Goal: Transaction & Acquisition: Purchase product/service

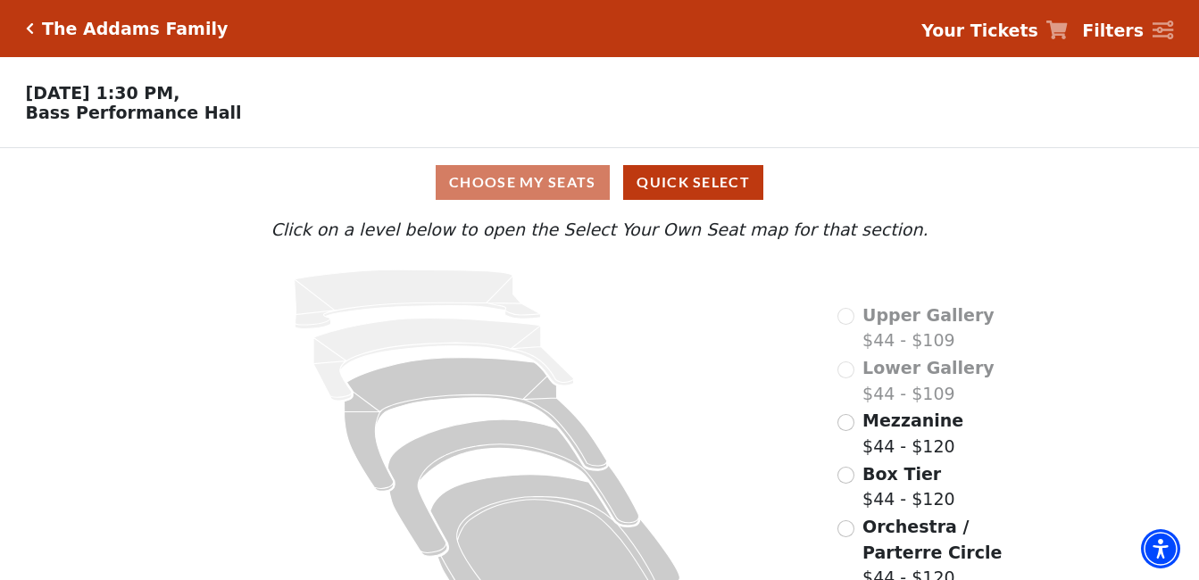
scroll to position [63, 0]
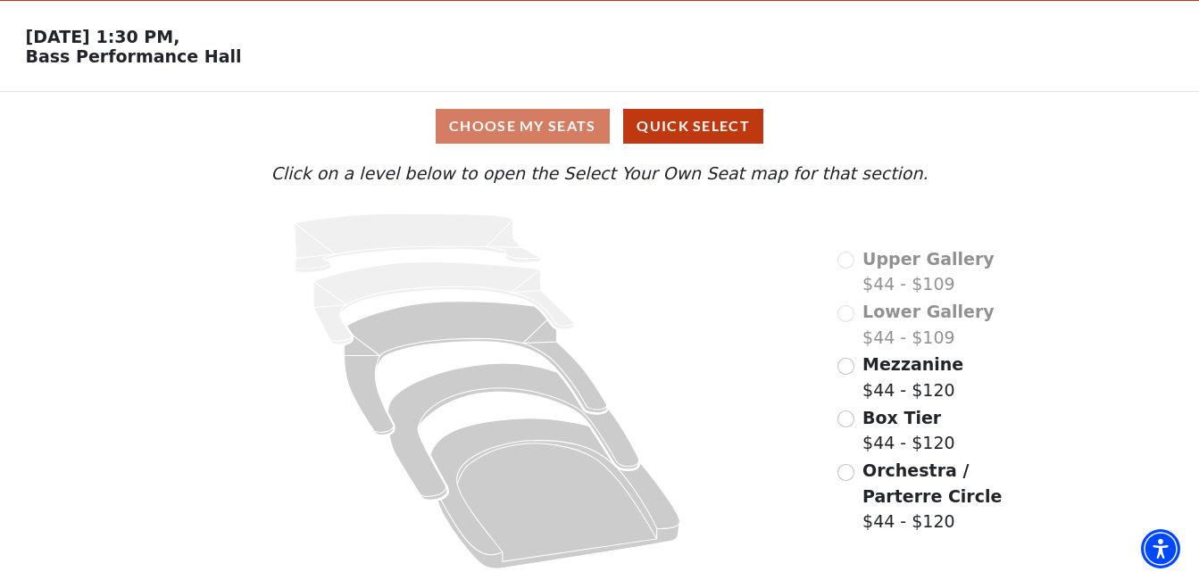
click at [915, 476] on span "Orchestra / Parterre Circle" at bounding box center [931, 483] width 139 height 46
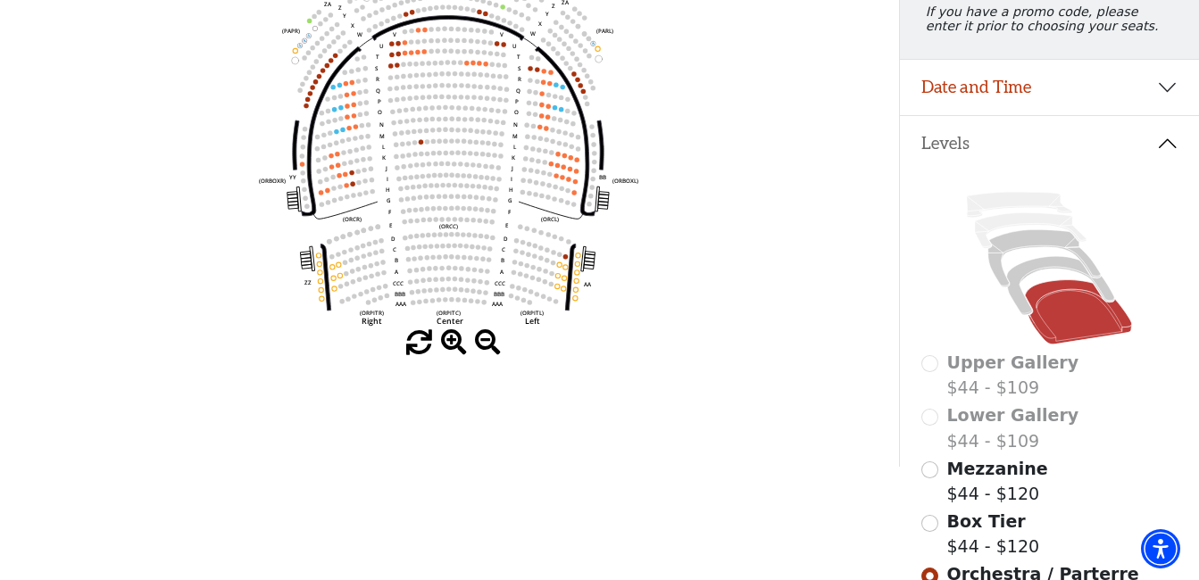
scroll to position [172, 0]
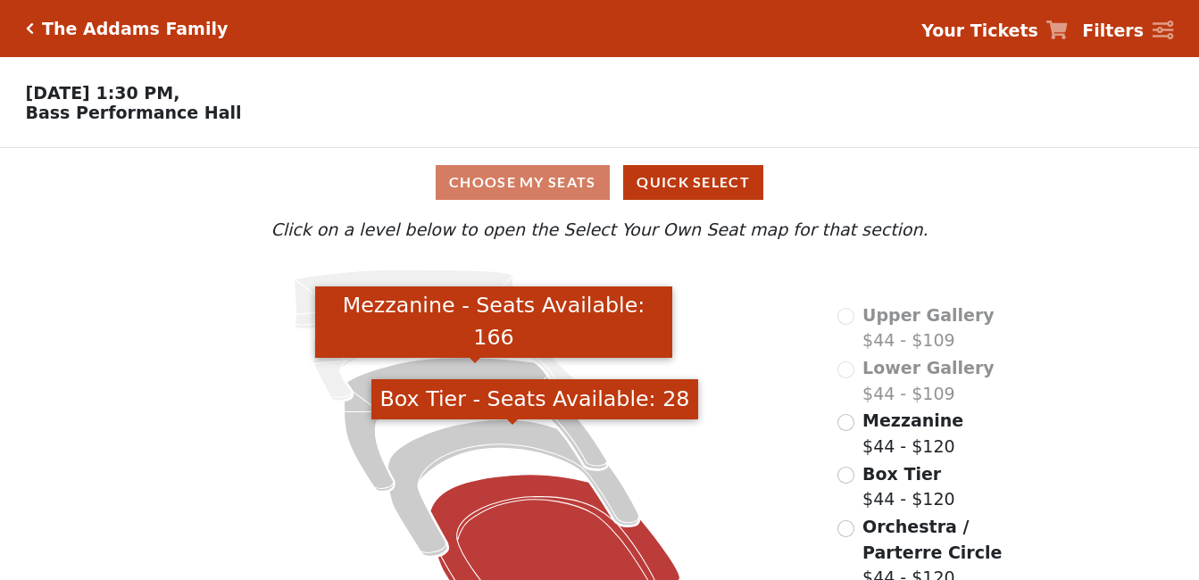
scroll to position [63, 0]
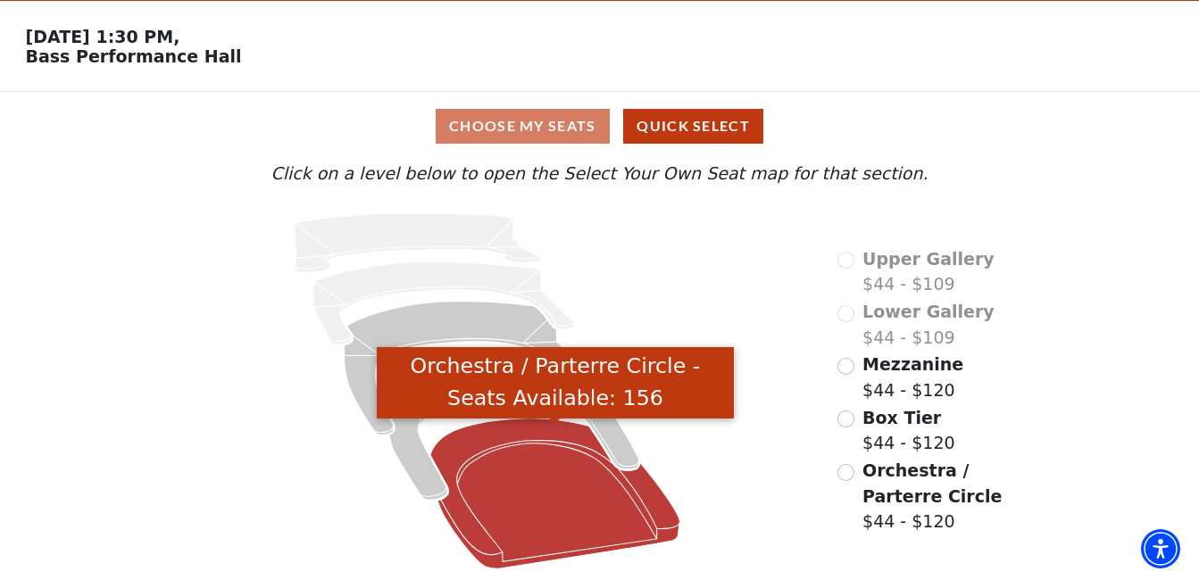
click at [615, 497] on icon "Orchestra / Parterre Circle - Seats Available: 156" at bounding box center [554, 494] width 249 height 151
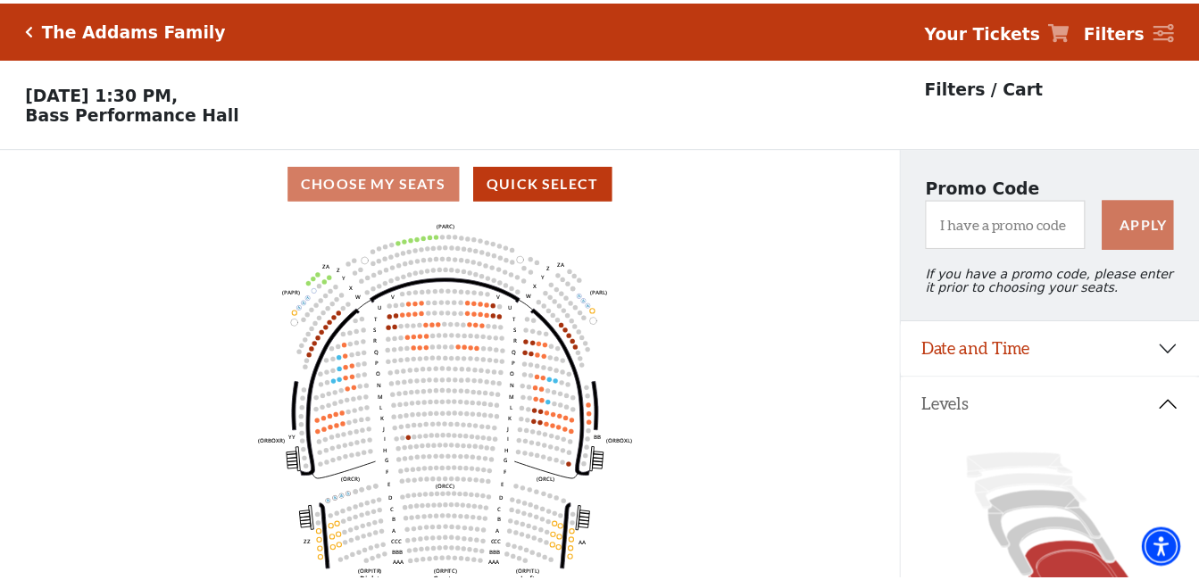
scroll to position [83, 0]
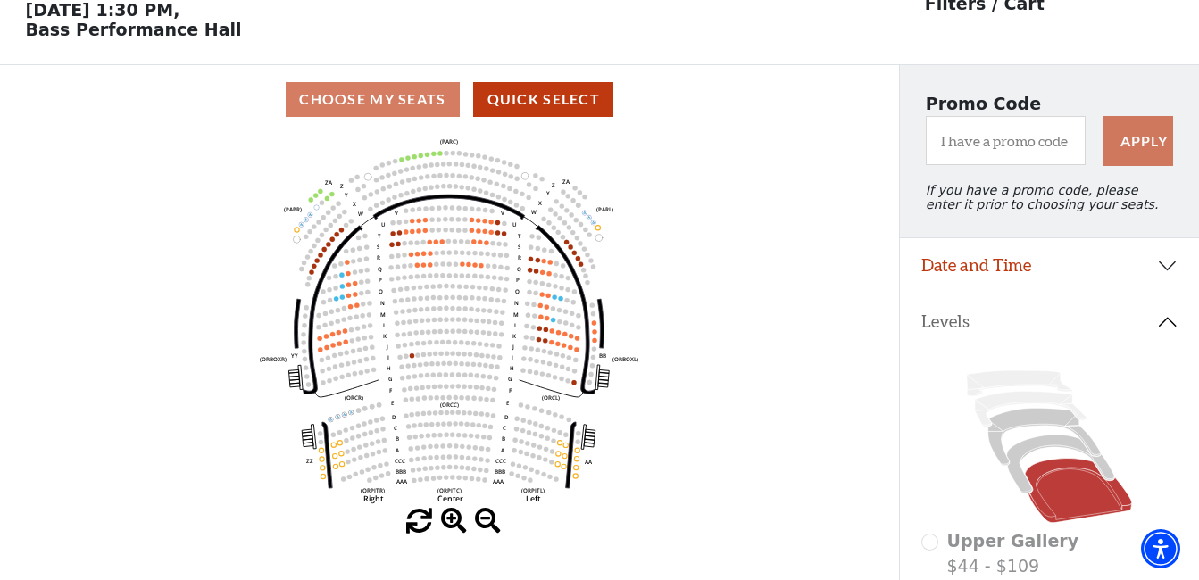
click at [438, 156] on use "Seat Selected" at bounding box center [439, 153] width 5 height 5
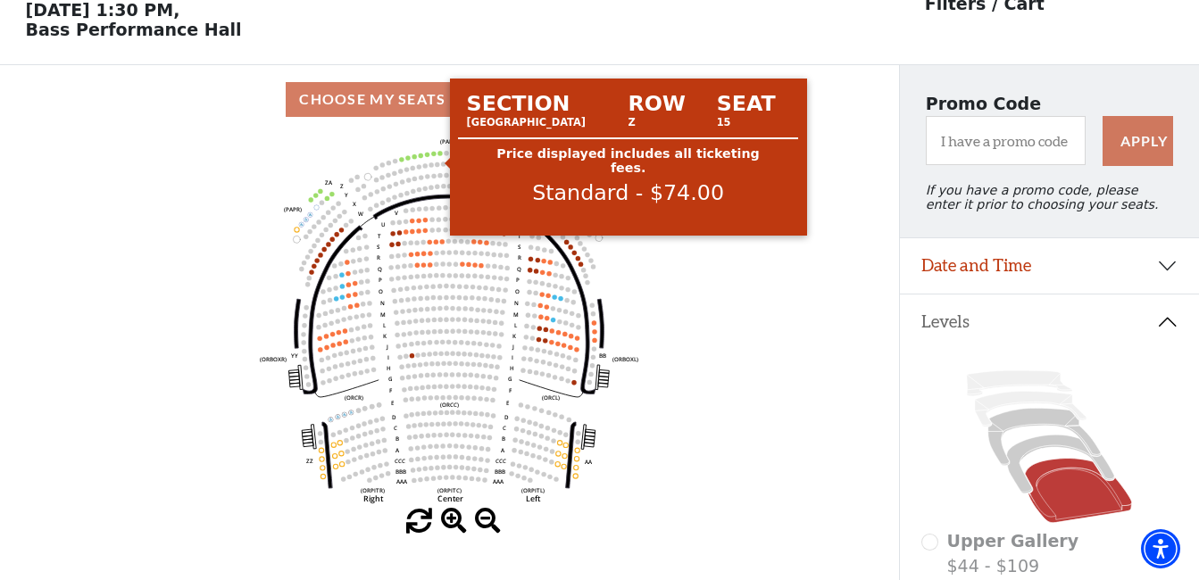
click at [440, 155] on circle at bounding box center [440, 153] width 4 height 4
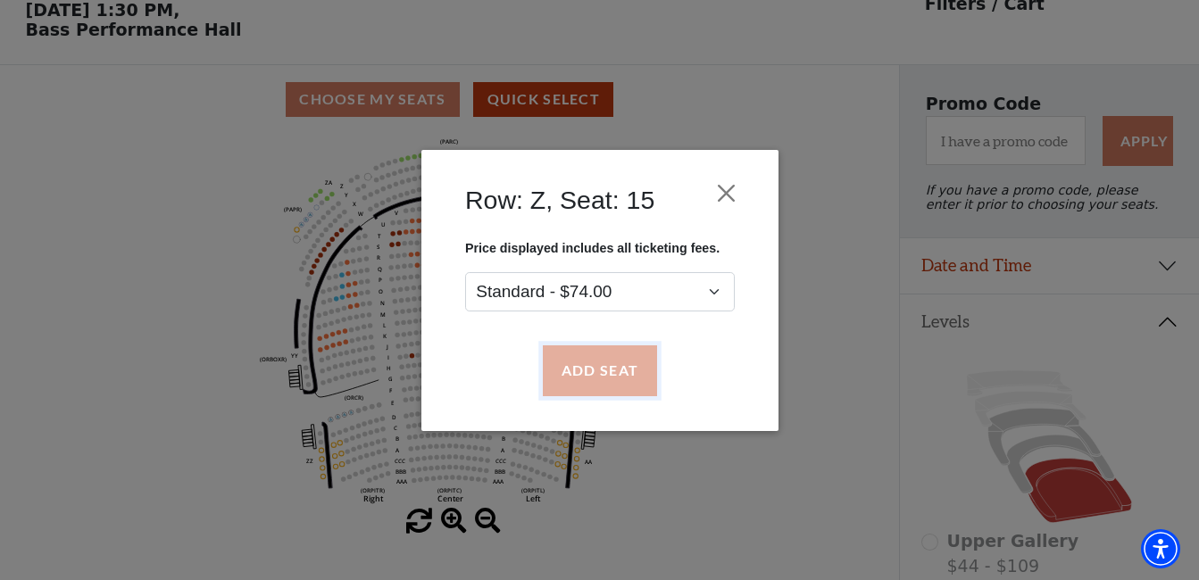
click at [578, 359] on button "Add Seat" at bounding box center [599, 370] width 114 height 50
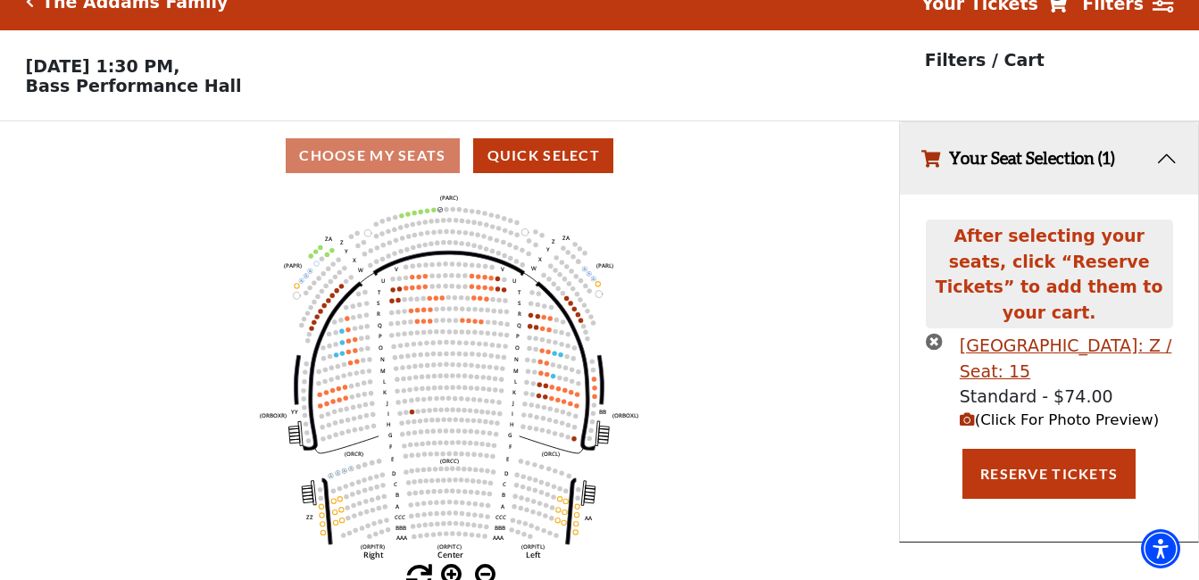
scroll to position [0, 0]
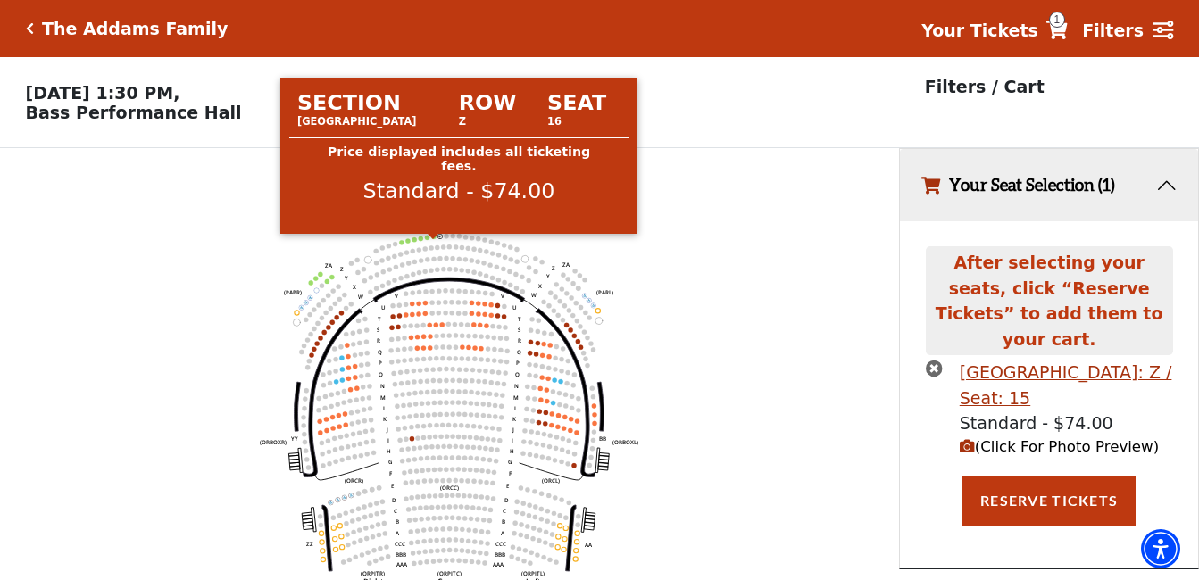
click at [433, 238] on circle at bounding box center [434, 236] width 4 height 4
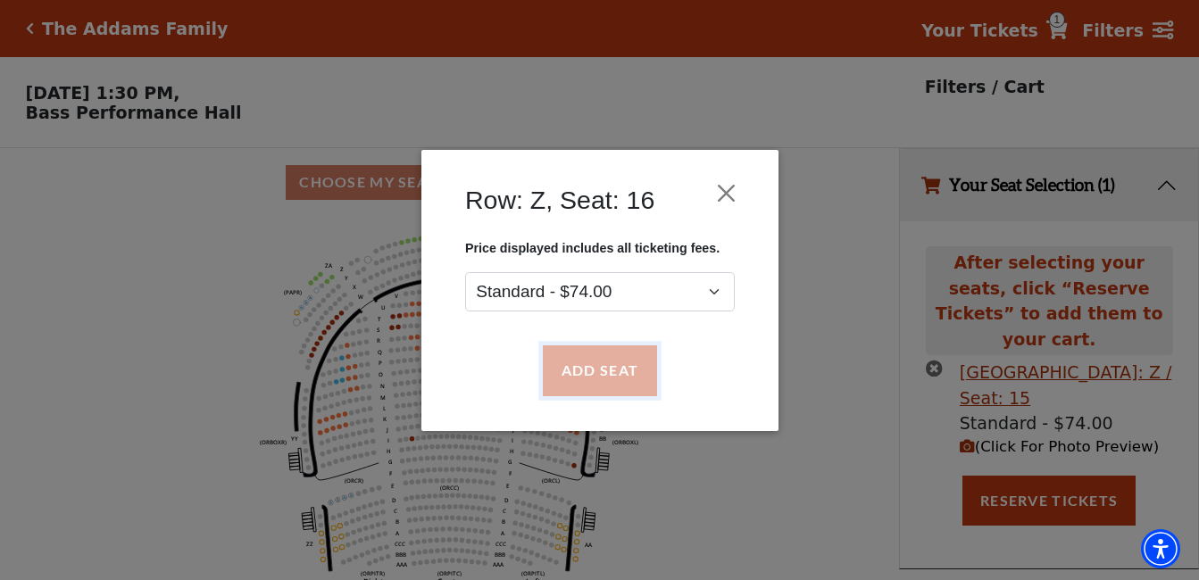
click at [592, 349] on button "Add Seat" at bounding box center [599, 370] width 114 height 50
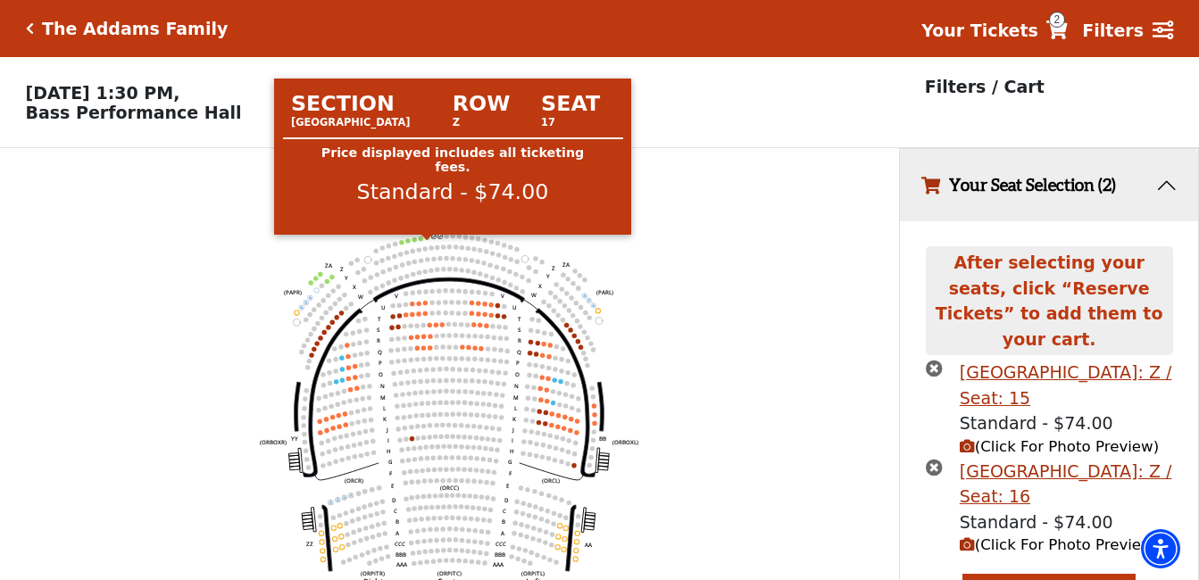
click at [426, 239] on circle at bounding box center [427, 237] width 4 height 4
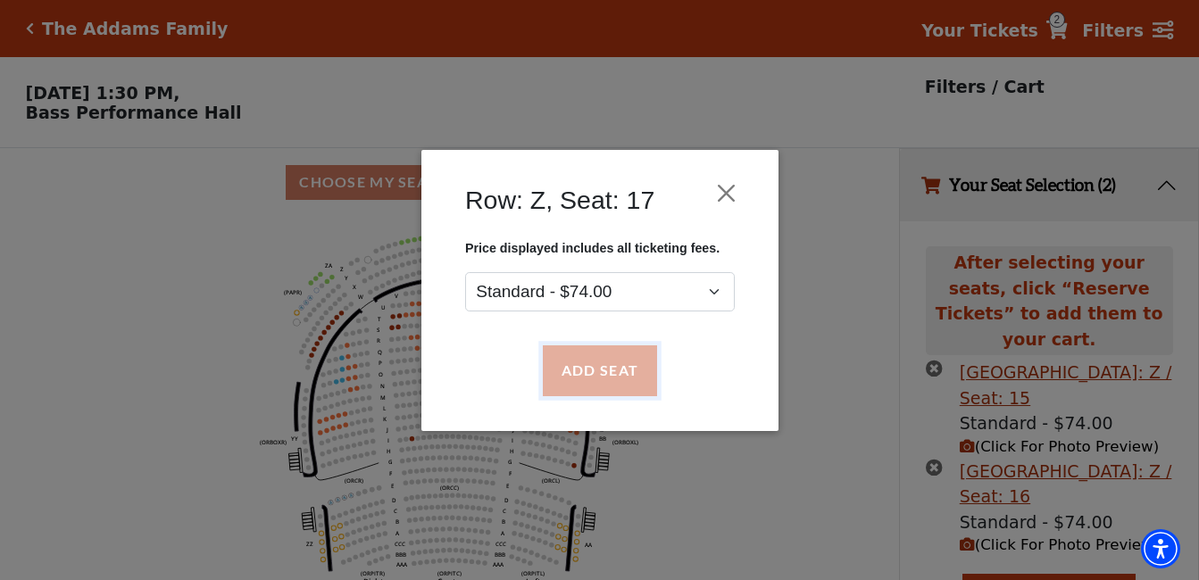
click at [615, 378] on button "Add Seat" at bounding box center [599, 370] width 114 height 50
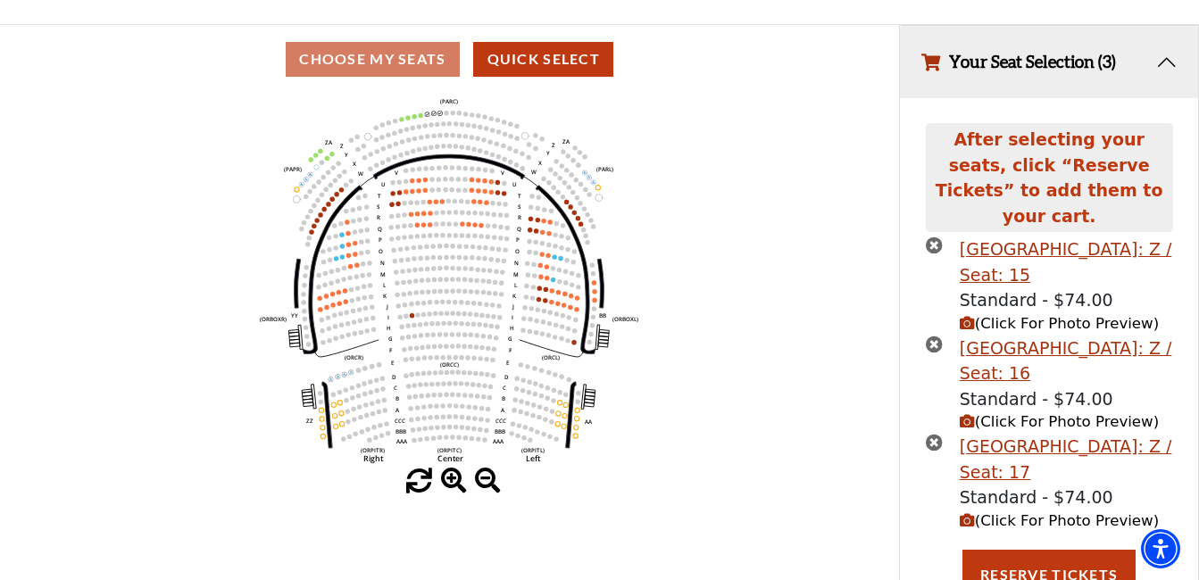
scroll to position [125, 0]
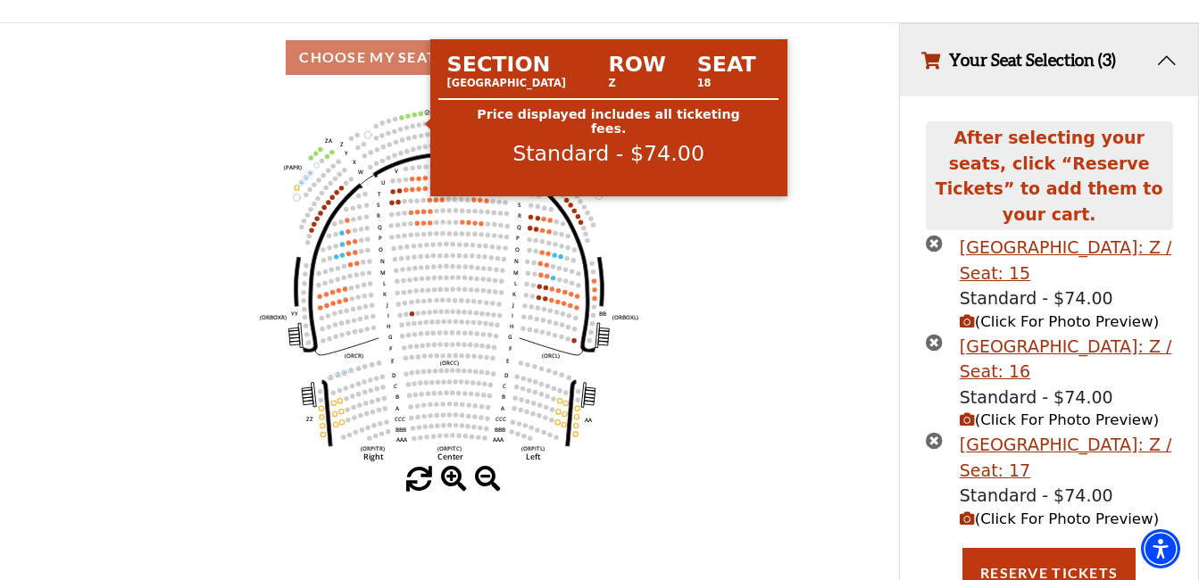
click at [419, 115] on circle at bounding box center [421, 113] width 4 height 4
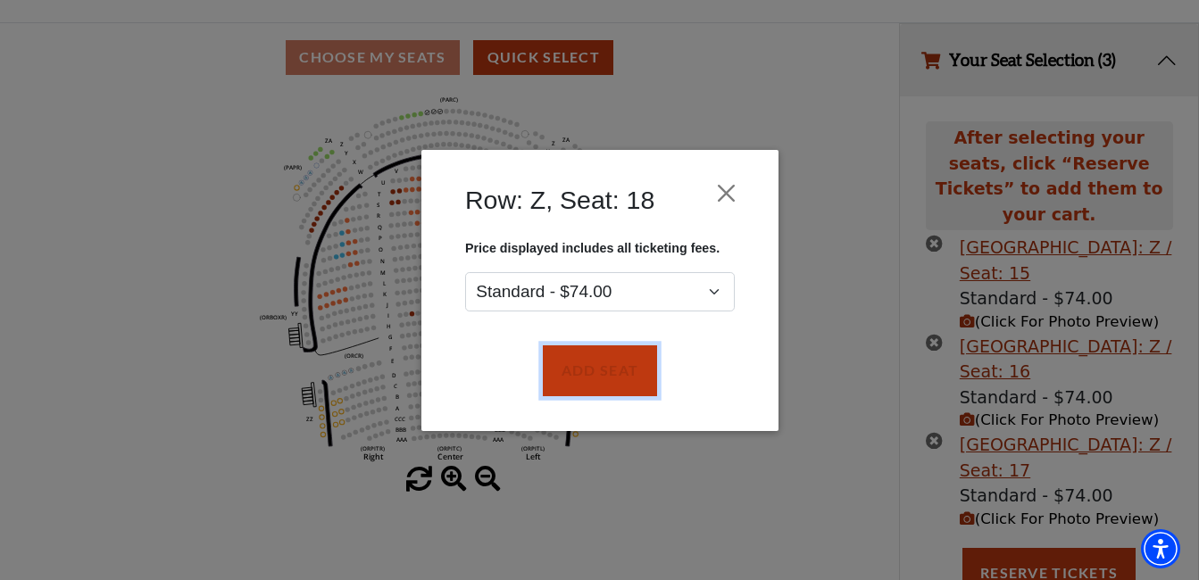
click at [598, 369] on button "Add Seat" at bounding box center [599, 370] width 114 height 50
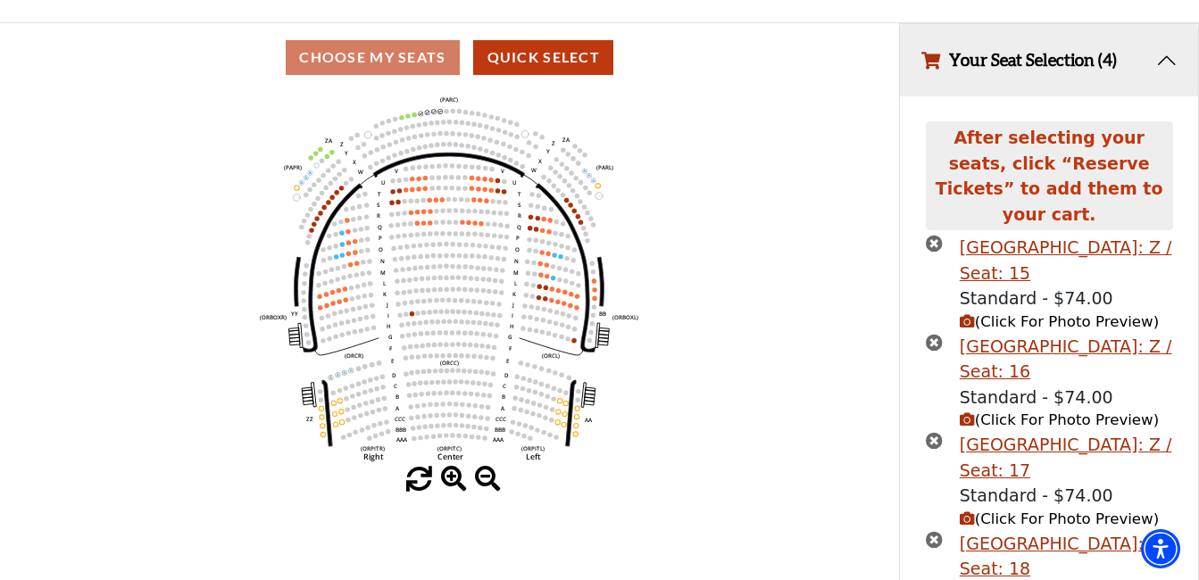
scroll to position [223, 0]
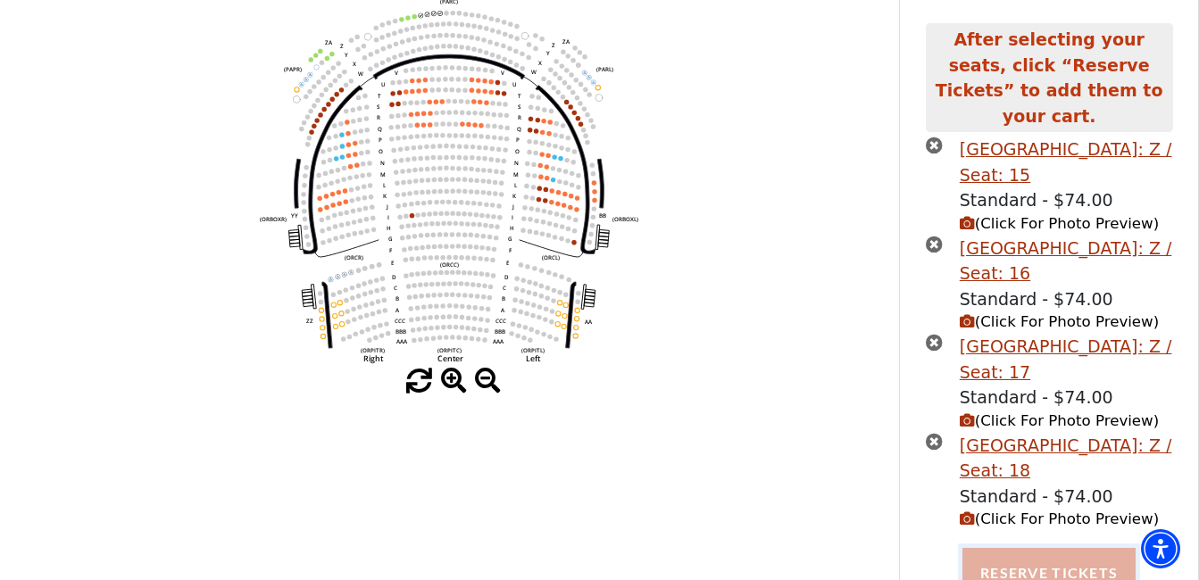
click at [1101, 552] on button "Reserve Tickets" at bounding box center [1048, 573] width 173 height 50
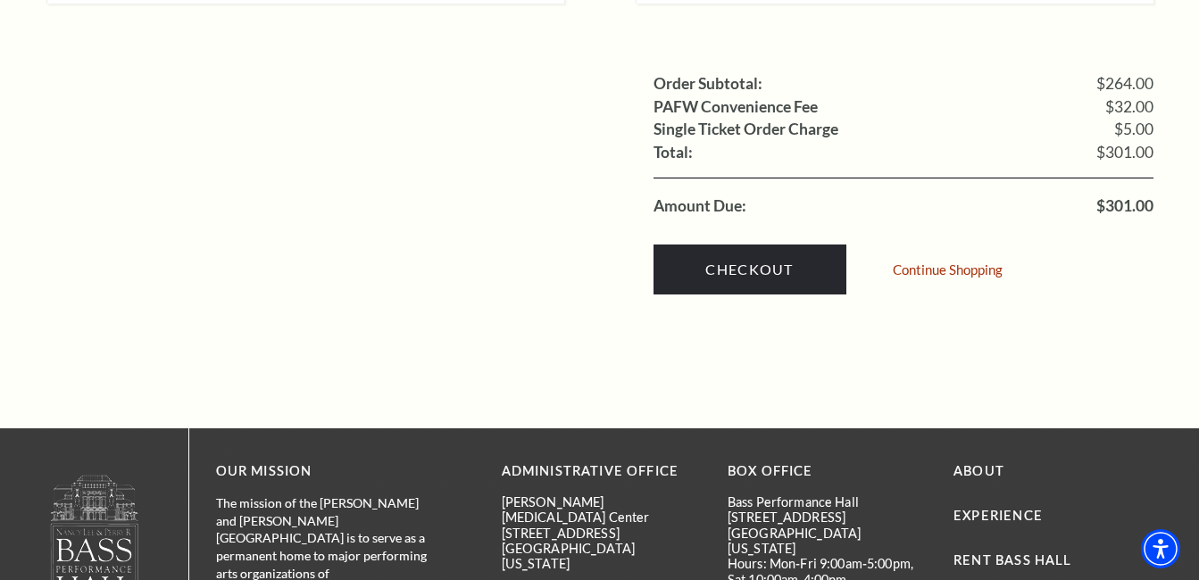
scroll to position [1963, 0]
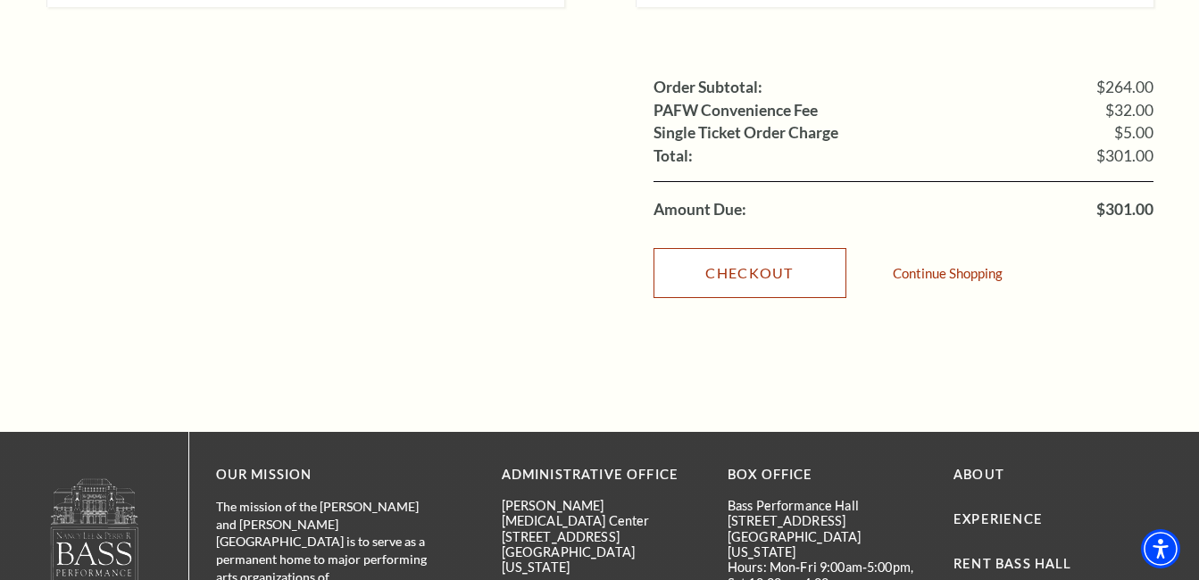
click at [834, 250] on link "Checkout" at bounding box center [749, 273] width 193 height 50
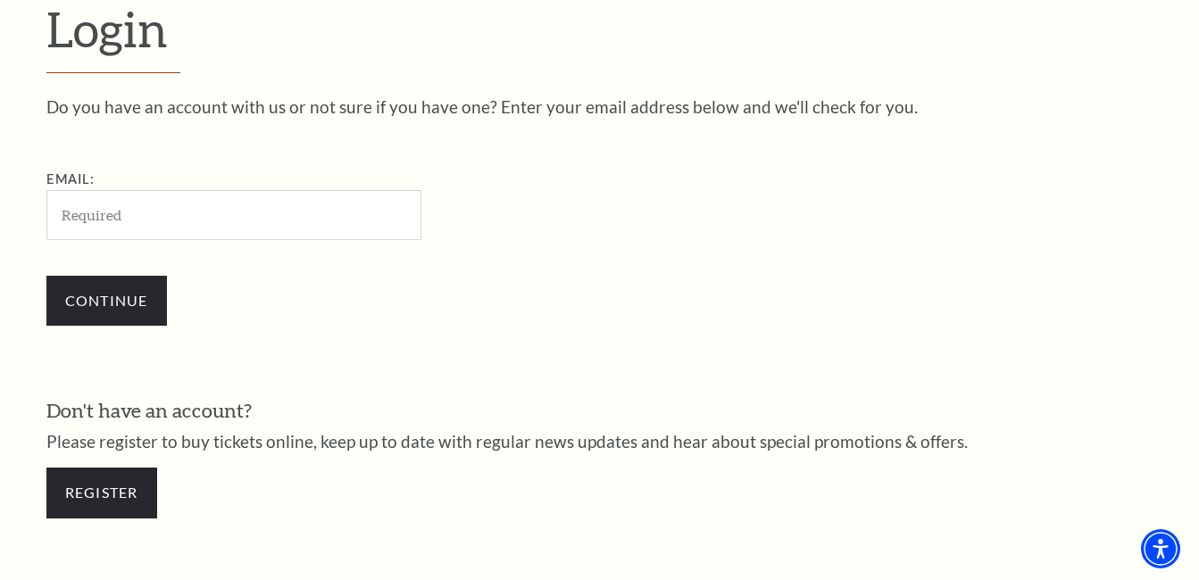
click at [247, 194] on input "Email:" at bounding box center [233, 214] width 375 height 49
type input "Plantmomma3716@gmail.com"
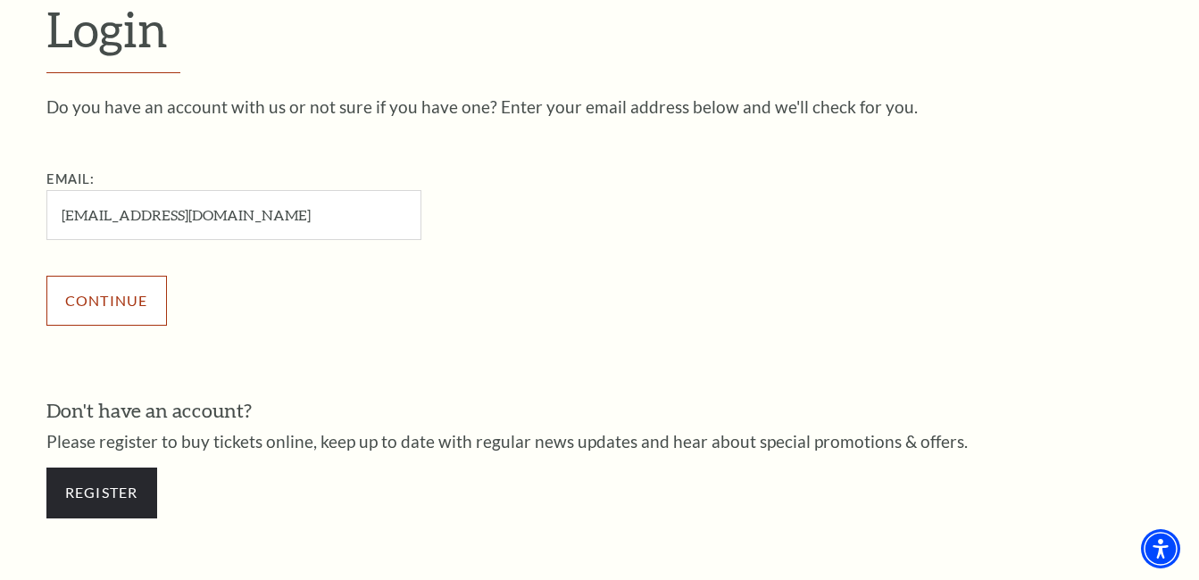
click at [142, 303] on input "Continue" at bounding box center [106, 301] width 120 height 50
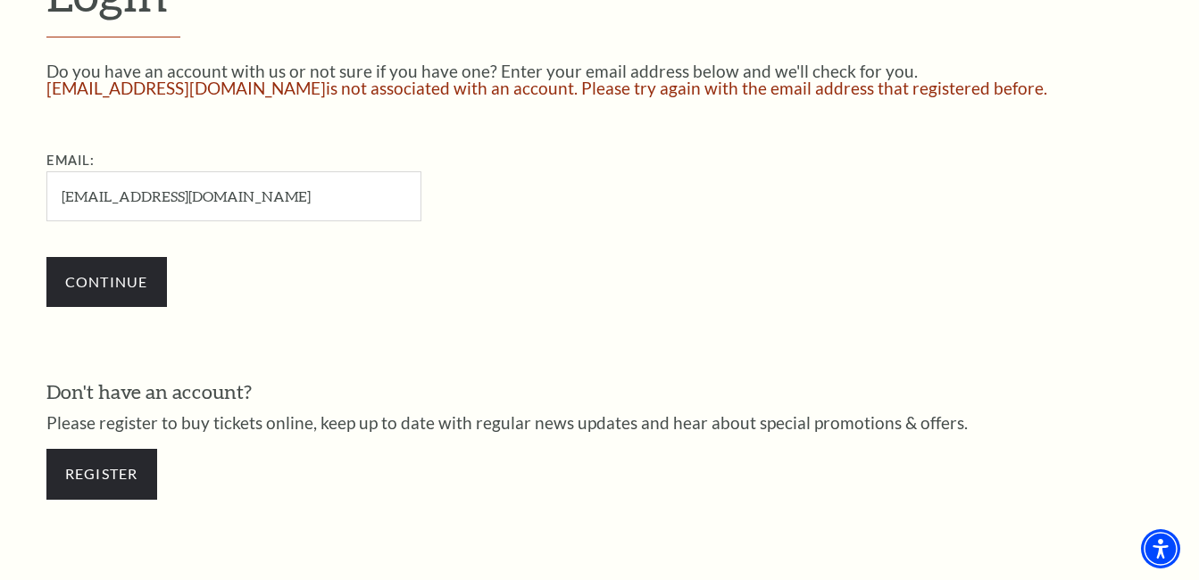
scroll to position [528, 0]
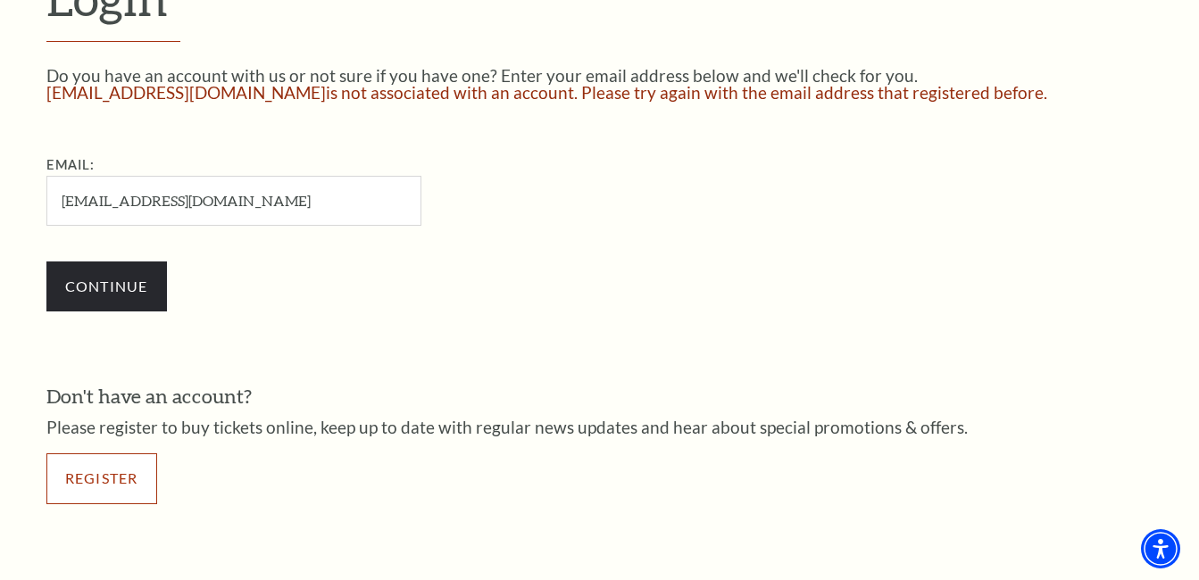
click at [129, 472] on link "Register" at bounding box center [101, 478] width 111 height 50
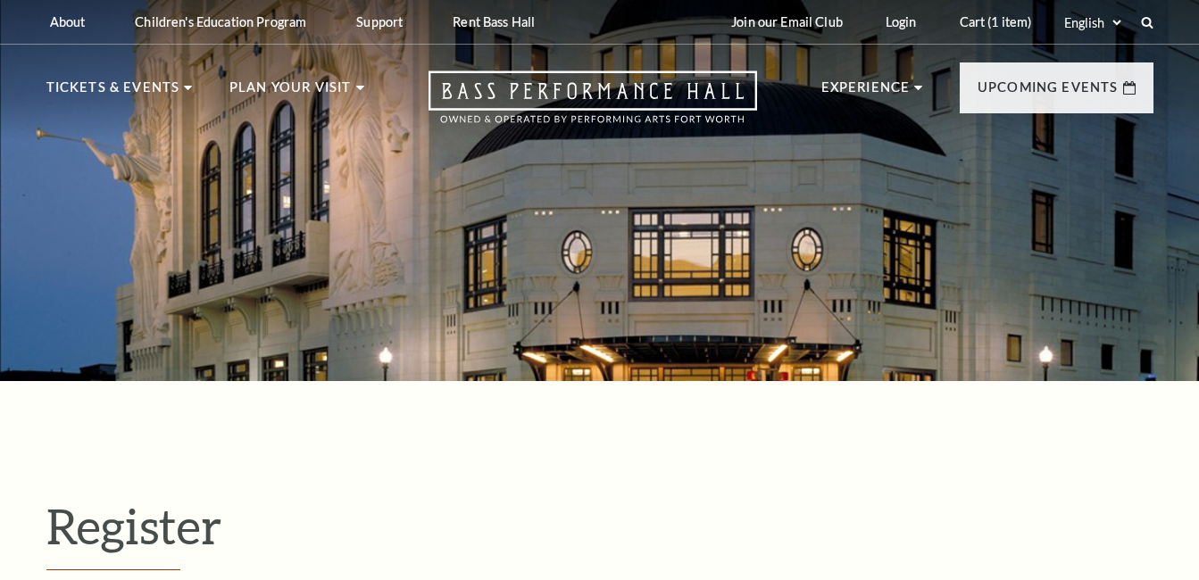
select select "1"
select select "[GEOGRAPHIC_DATA]"
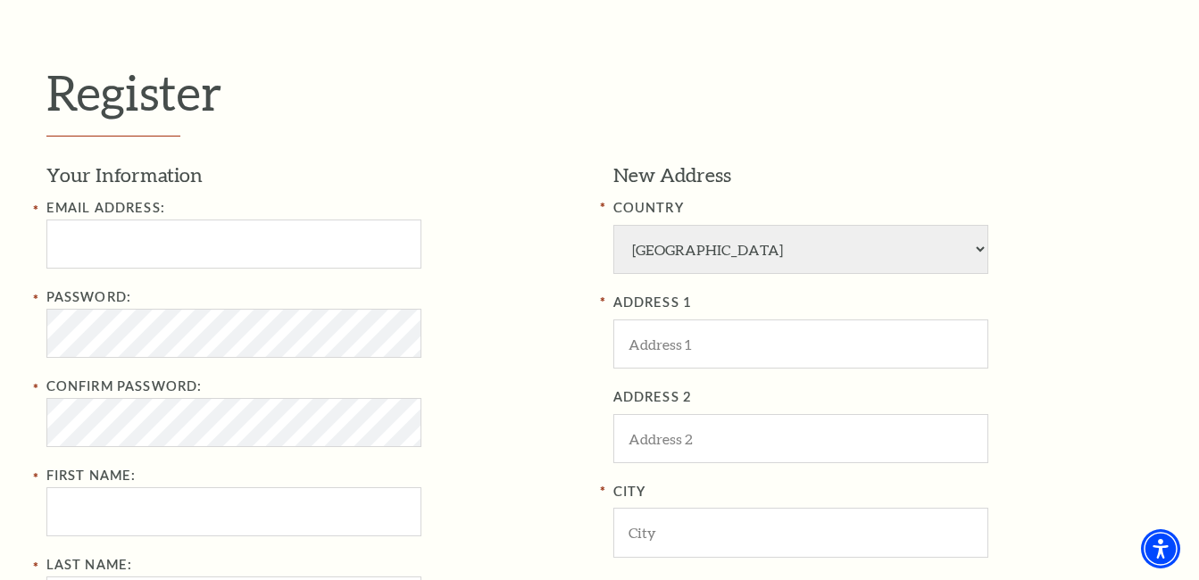
scroll to position [446, 0]
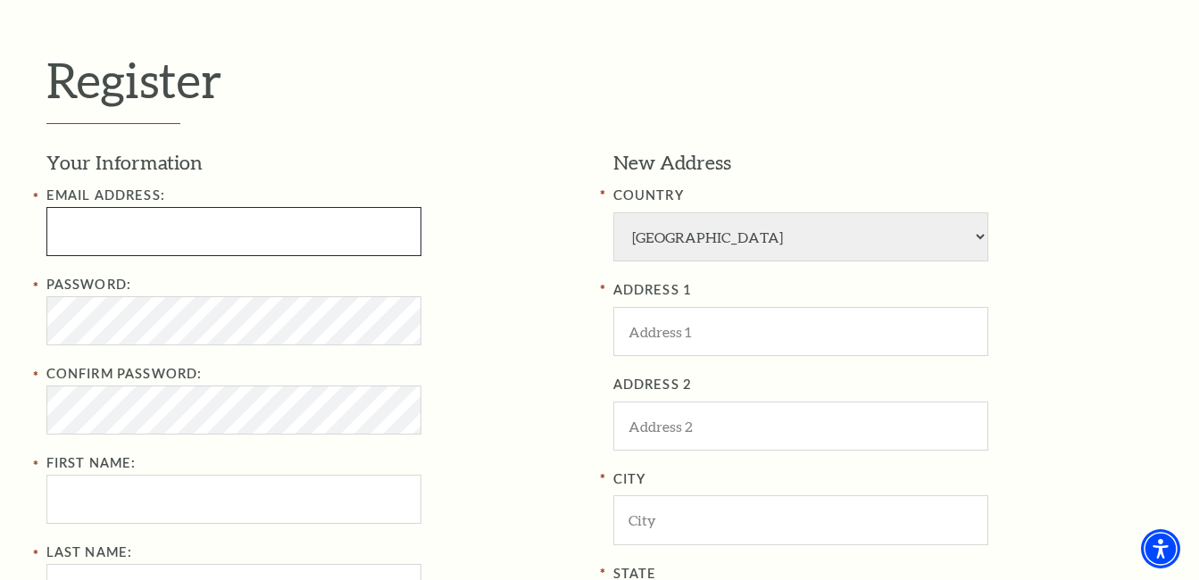
click at [361, 238] on input "Email Address:" at bounding box center [233, 231] width 375 height 49
type input "Plantmomma3716@gmail.com"
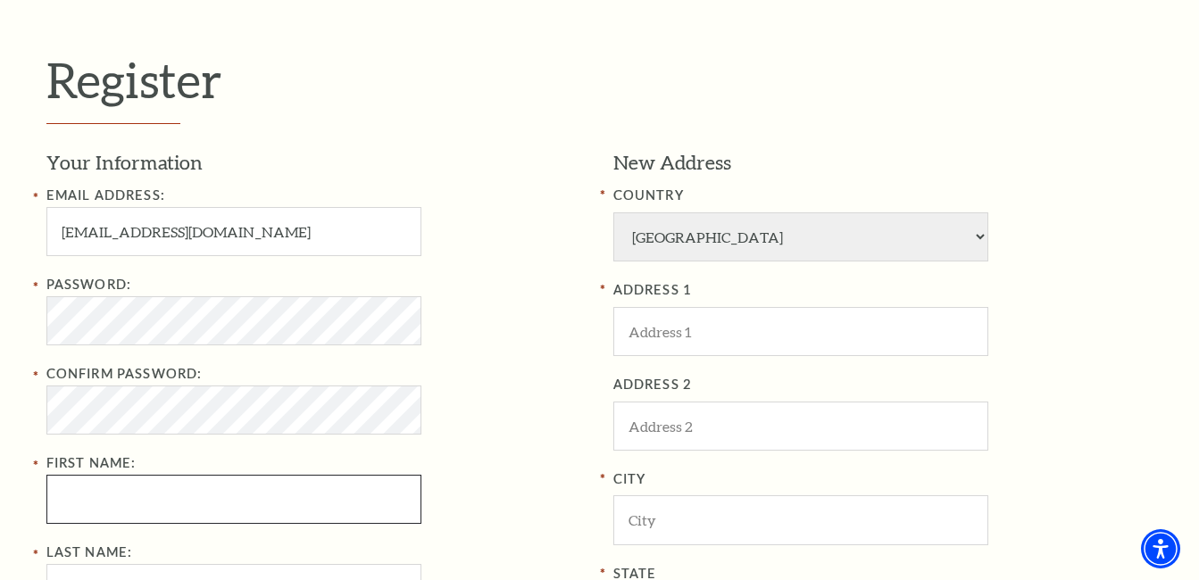
type input "Jamie"
type input "Ortmann"
type input "2249332774"
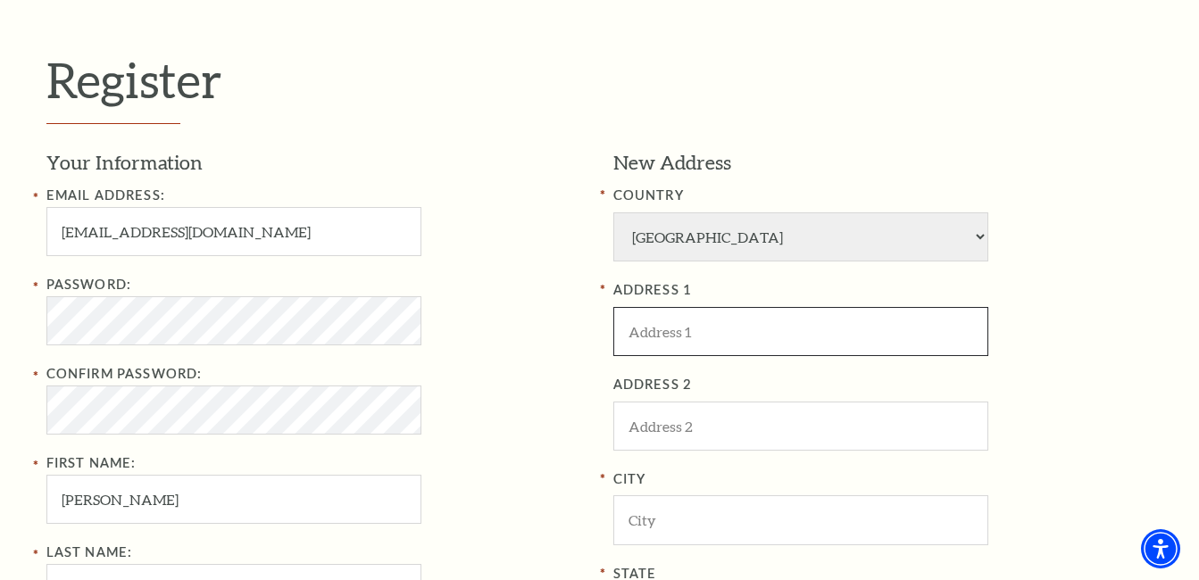
type input "[STREET_ADDRESS]"
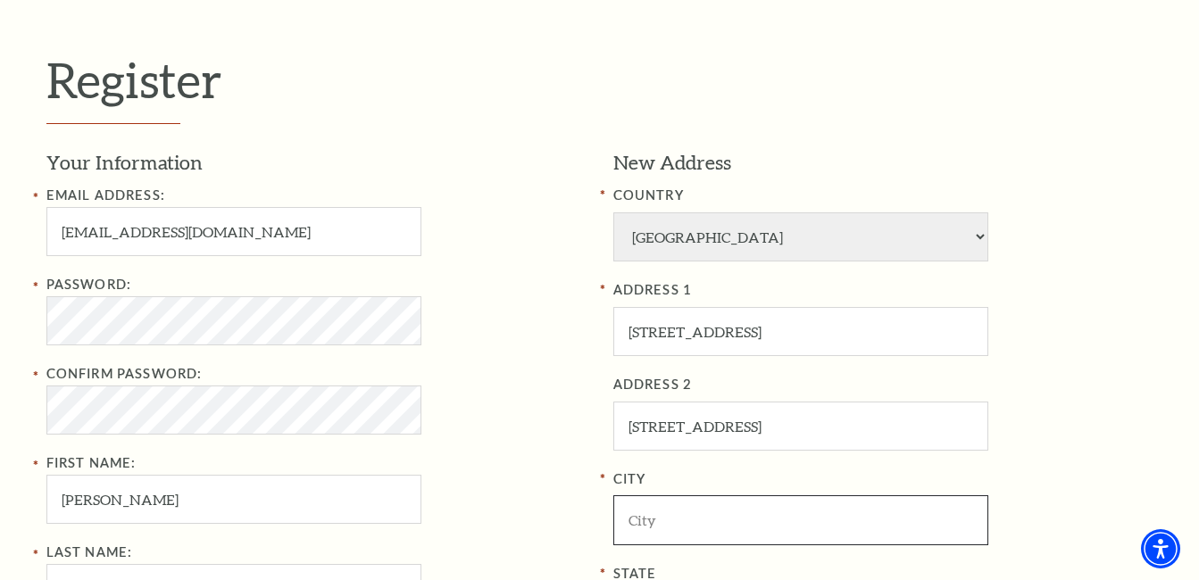
type input "Crystal Lake"
select select "IL"
type input "60014"
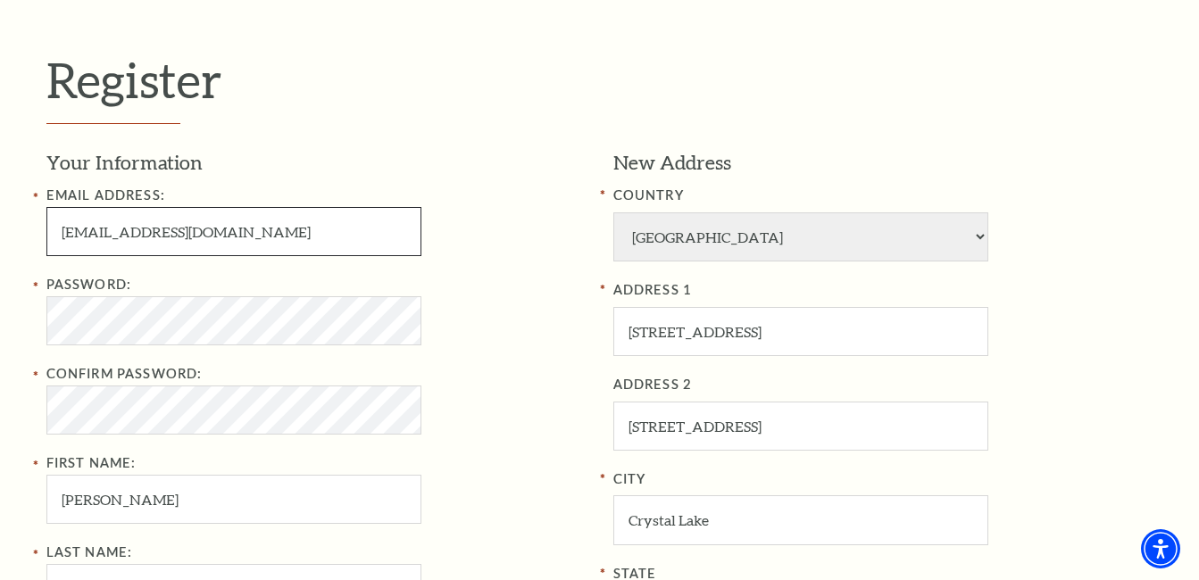
type input "224-933-2774"
type input "jamieanne1993@gmail.com"
click at [495, 168] on h3 "Your Information" at bounding box center [316, 163] width 540 height 28
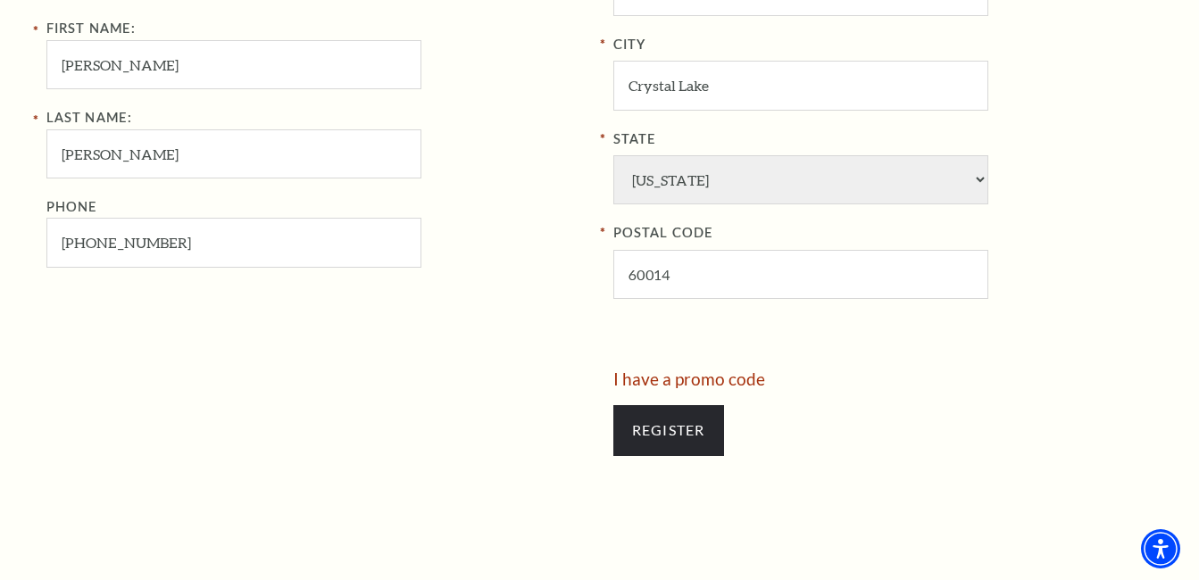
scroll to position [892, 0]
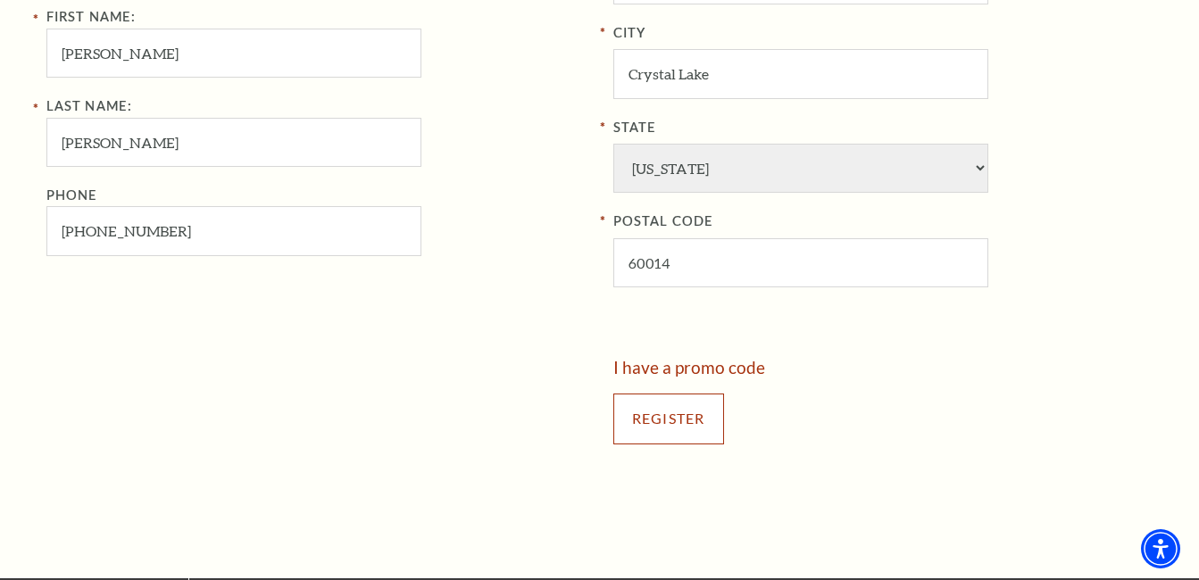
click at [660, 430] on input "Register" at bounding box center [668, 419] width 111 height 50
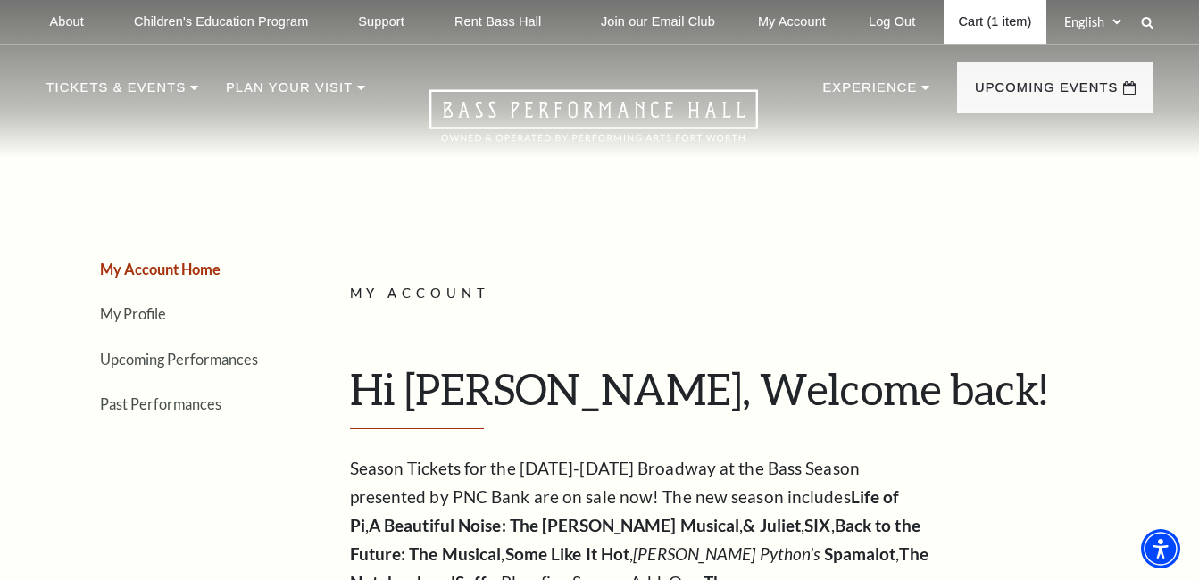
click at [1024, 24] on link "Cart (1 item)" at bounding box center [994, 22] width 102 height 44
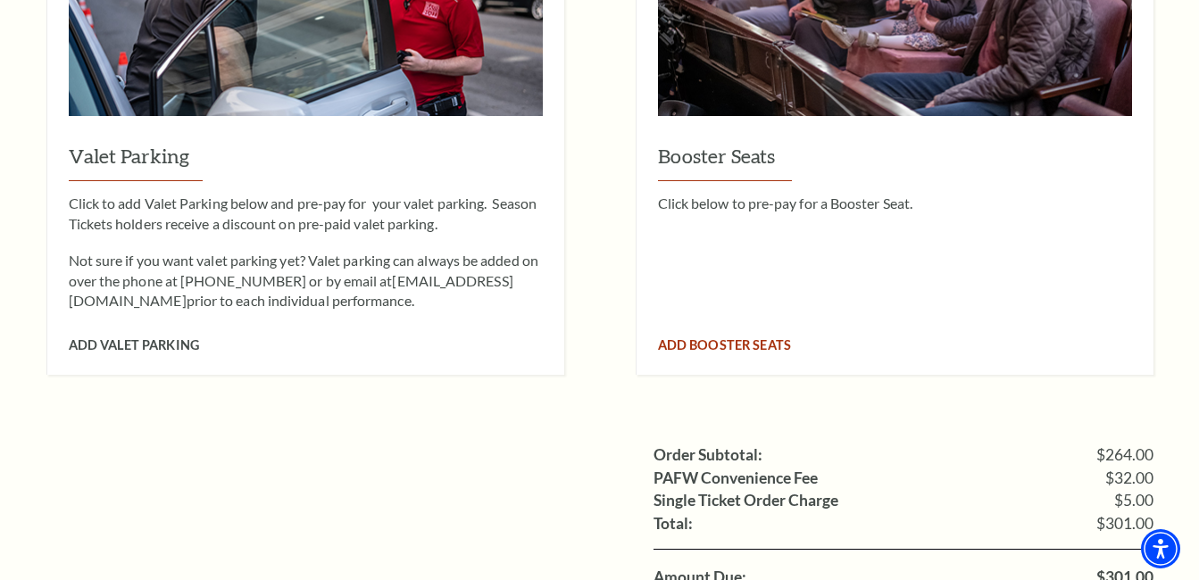
scroll to position [1696, 0]
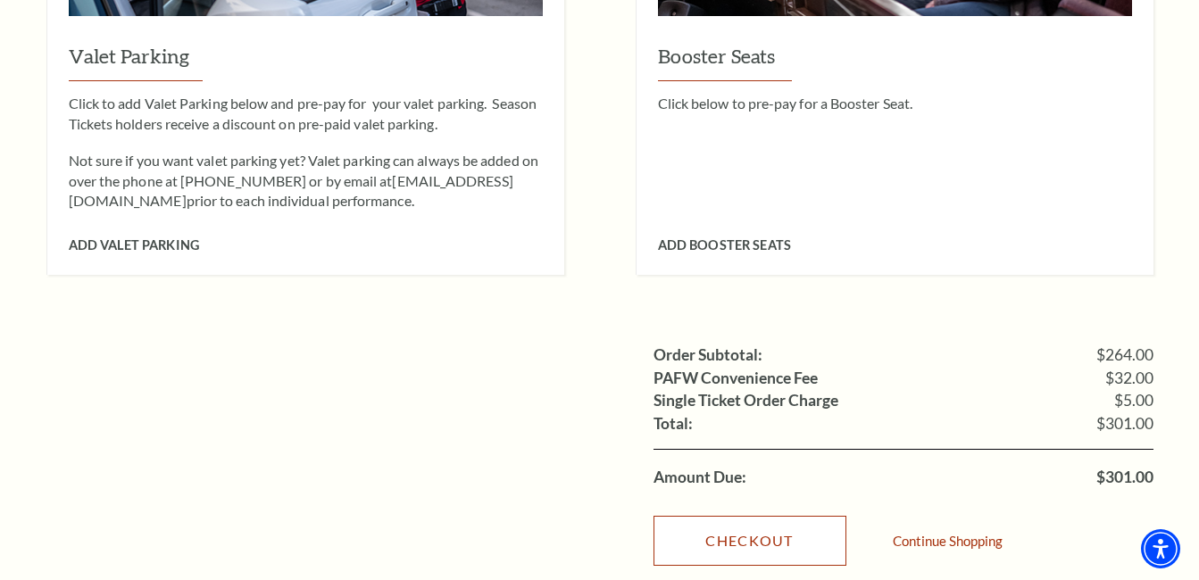
click at [783, 516] on link "Checkout" at bounding box center [749, 541] width 193 height 50
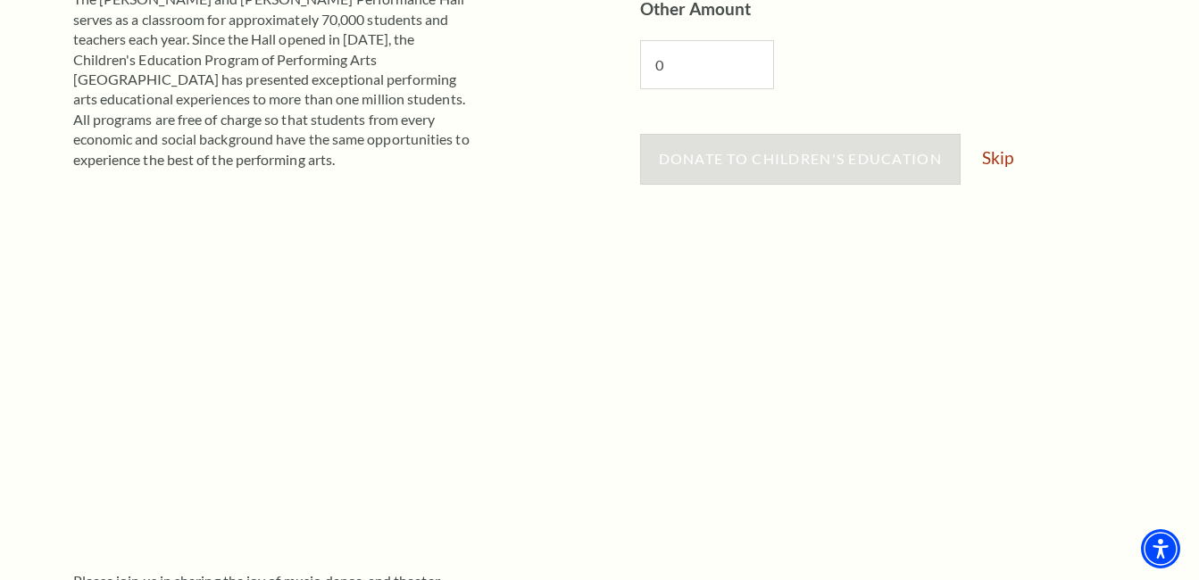
scroll to position [357, 0]
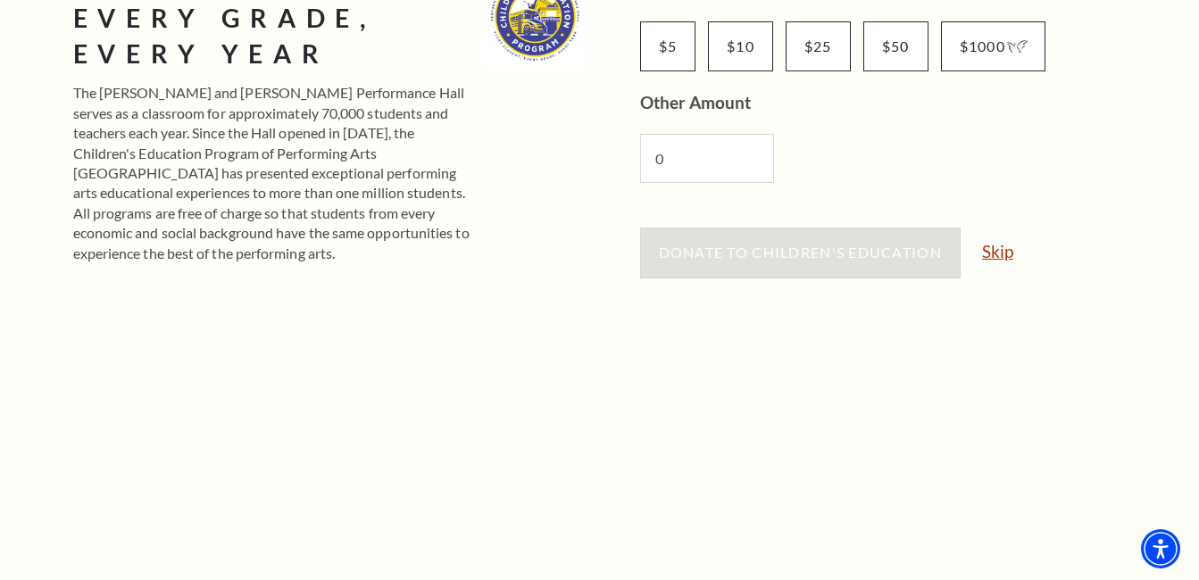
click at [994, 248] on link "Skip" at bounding box center [997, 251] width 31 height 17
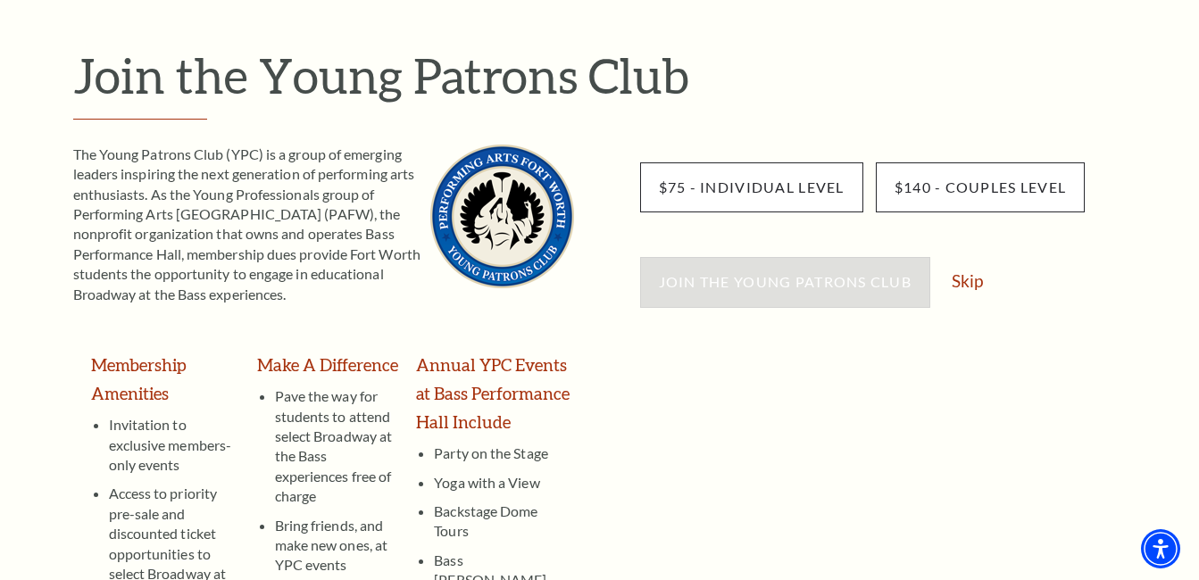
scroll to position [178, 0]
click at [958, 273] on link "Skip" at bounding box center [966, 279] width 31 height 17
click at [993, 244] on div "$75 - Individual Level $140 - Couples Level Join the Young Patrons Club Skip" at bounding box center [896, 465] width 513 height 642
drag, startPoint x: 993, startPoint y: 244, endPoint x: 1065, endPoint y: 266, distance: 74.8
click at [1067, 263] on div "Join the Young Patrons Club Skip" at bounding box center [896, 290] width 513 height 68
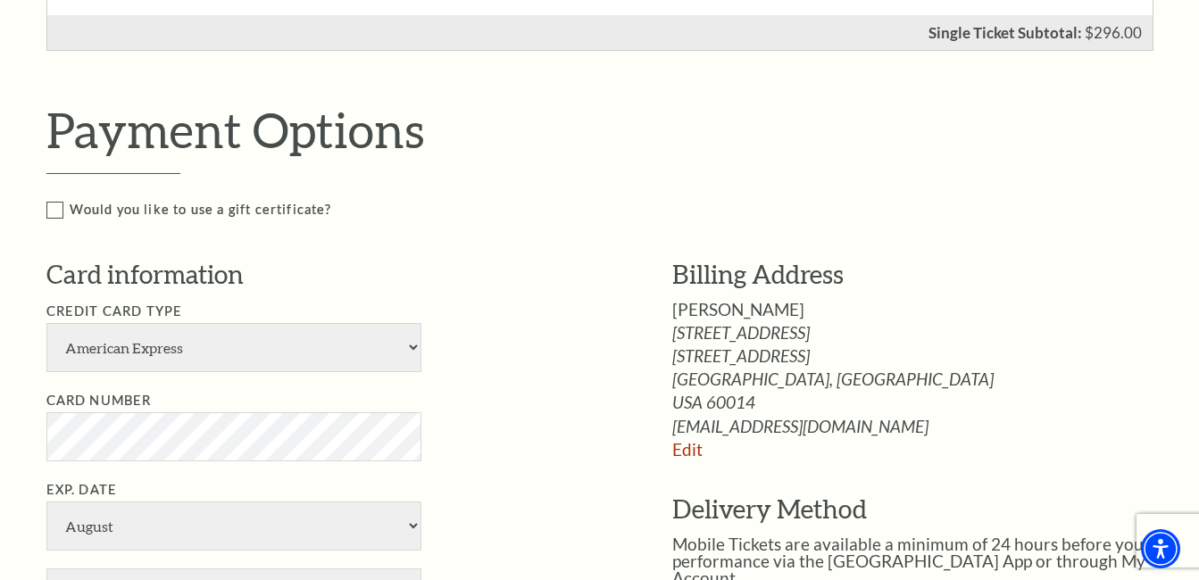
scroll to position [982, 0]
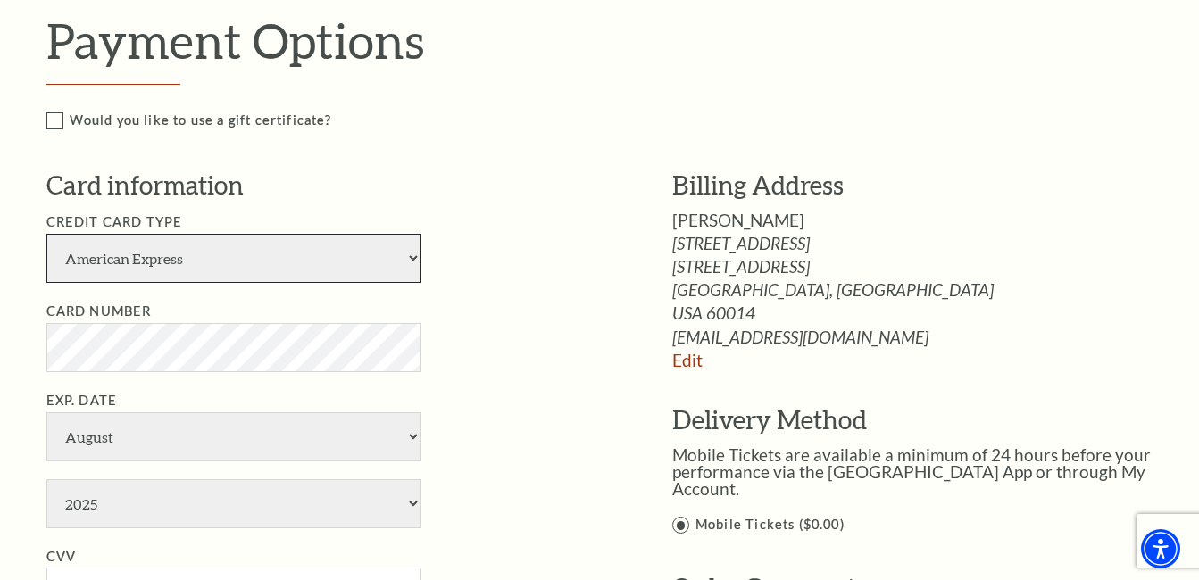
click at [367, 259] on select "American Express Visa Master Card Discover" at bounding box center [233, 258] width 375 height 49
select select "25"
click at [46, 234] on select "American Express Visa Master Card Discover" at bounding box center [233, 258] width 375 height 49
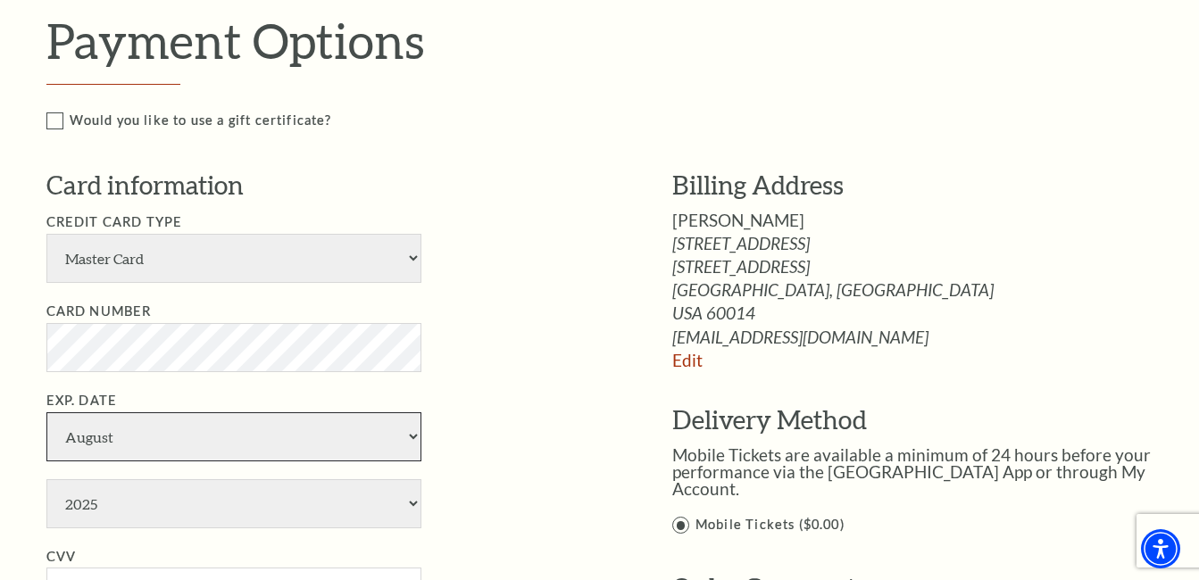
select select "10"
type input "571"
type input "Jamie Ortmann"
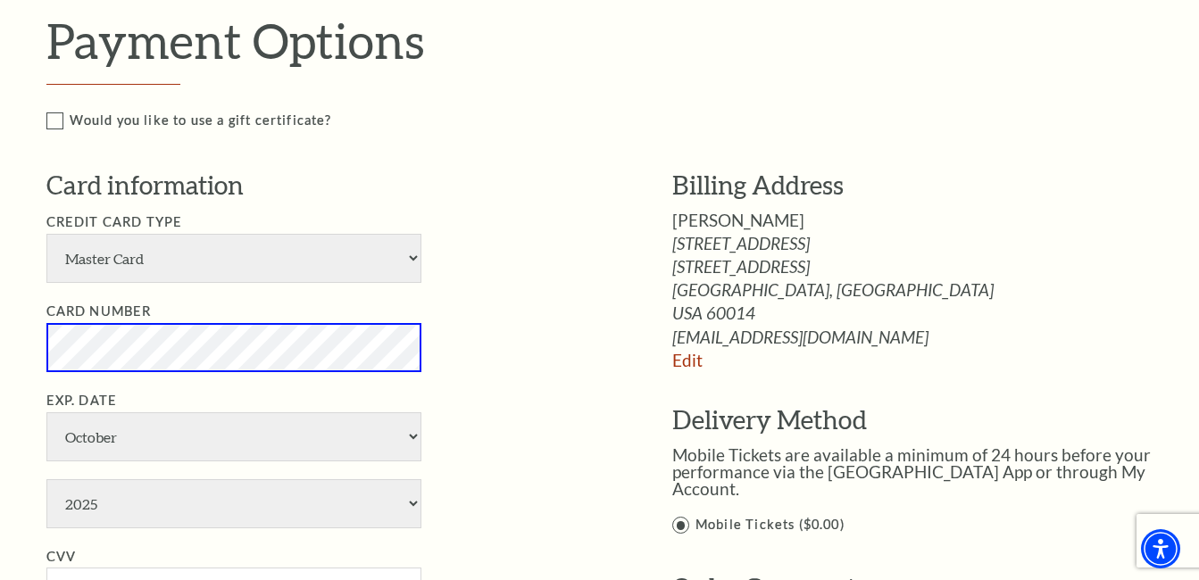
click at [557, 403] on li "Exp. Date January February March April May June July August September October N…" at bounding box center [332, 459] width 572 height 138
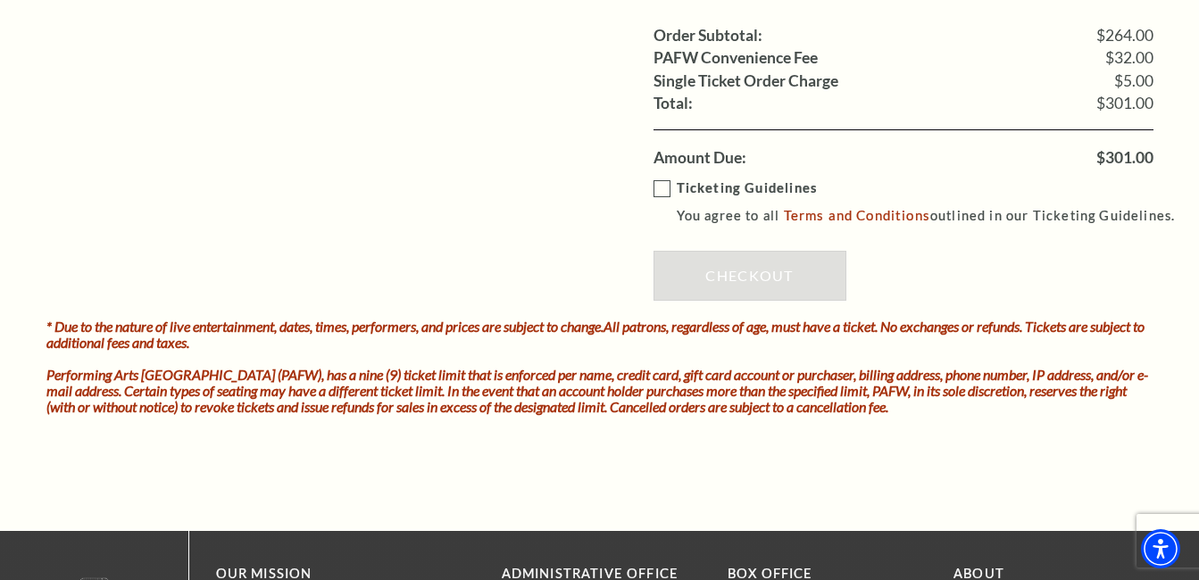
scroll to position [1785, 0]
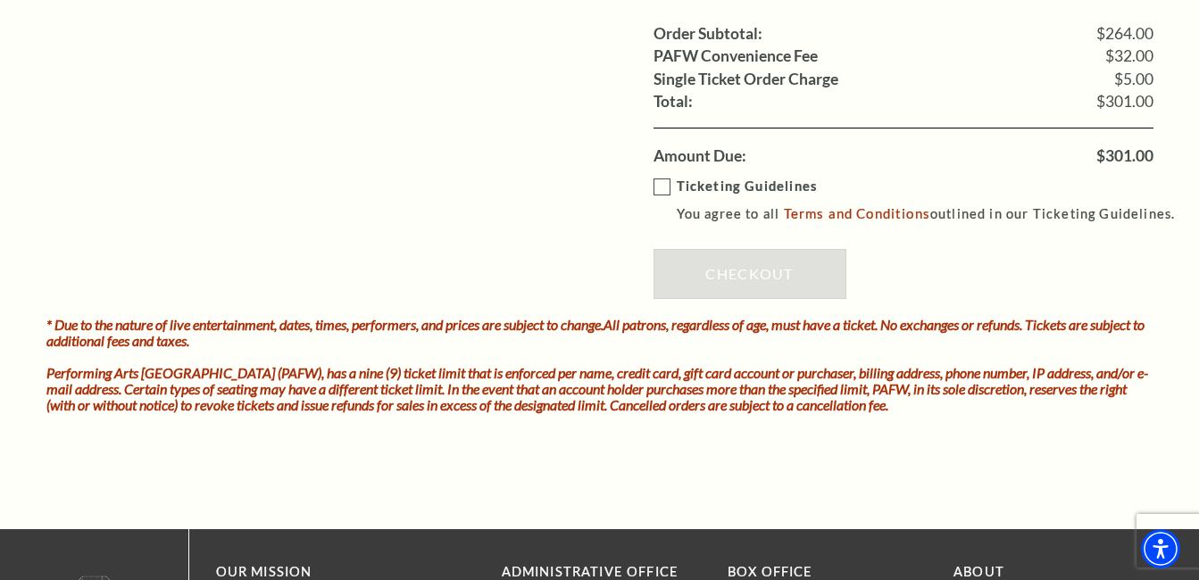
click at [657, 181] on label "Ticketing Guidelines You agree to all Terms and Conditions outlined in our Tick…" at bounding box center [922, 200] width 538 height 49
click at [0, 0] on input "Ticketing Guidelines You agree to all Terms and Conditions outlined in our Tick…" at bounding box center [0, 0] width 0 height 0
click at [734, 270] on link "Checkout" at bounding box center [749, 274] width 193 height 50
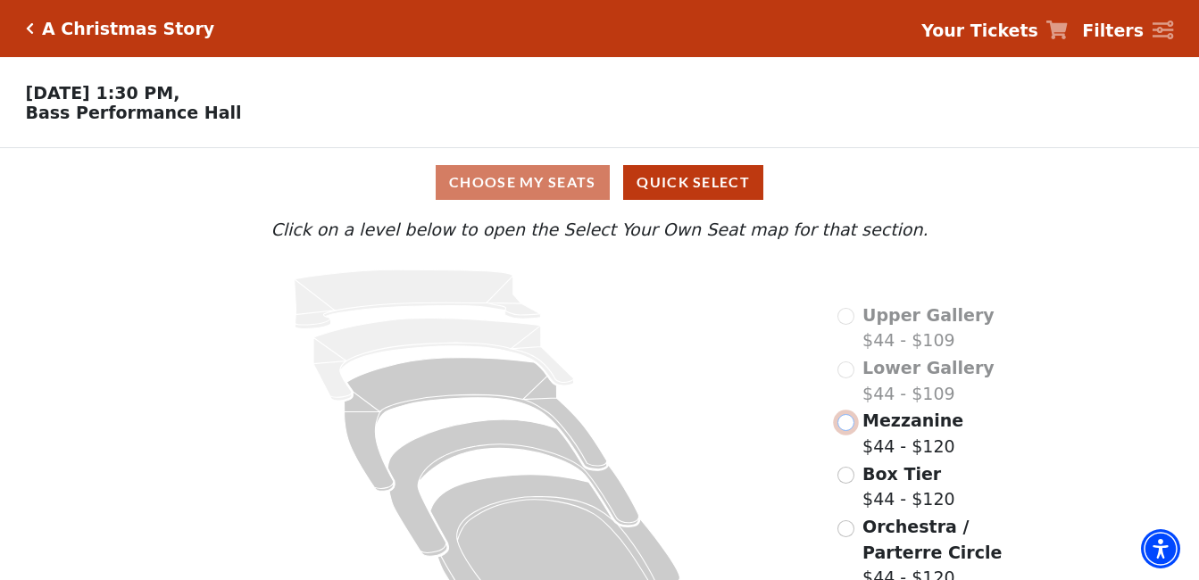
click at [843, 427] on input "Mezzanine$44 - $120\a" at bounding box center [845, 422] width 17 height 17
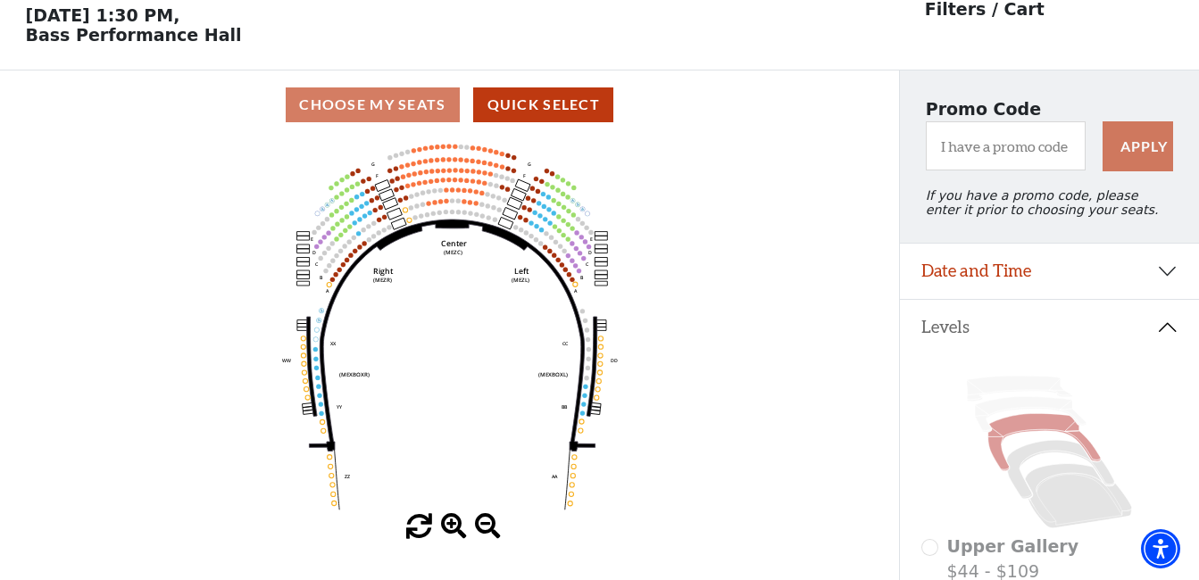
scroll to position [83, 0]
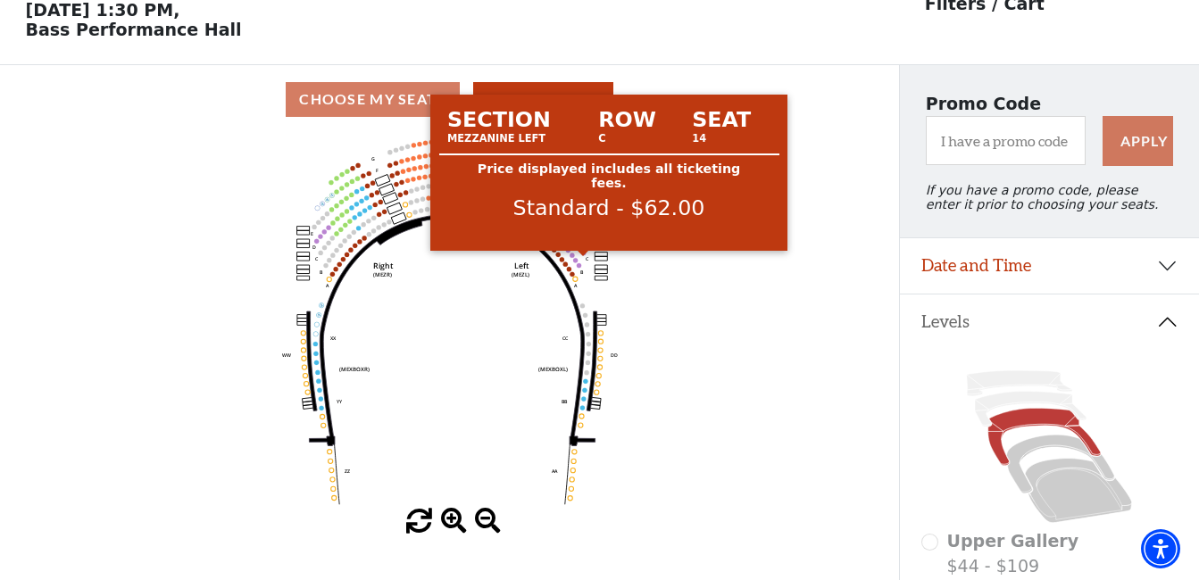
click at [584, 255] on circle at bounding box center [583, 253] width 4 height 4
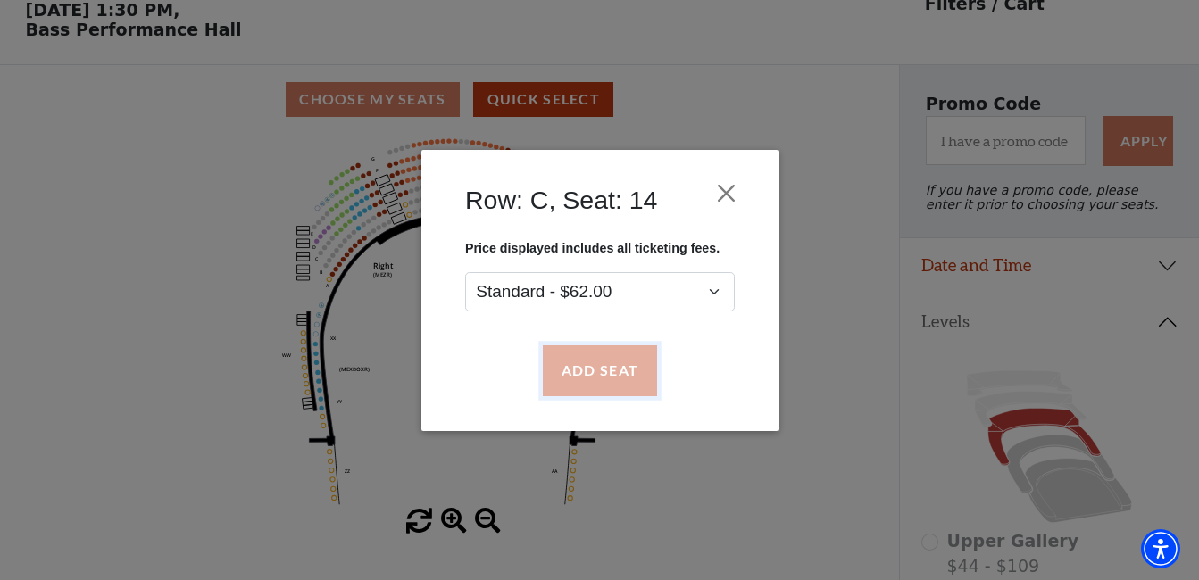
click at [575, 372] on button "Add Seat" at bounding box center [599, 370] width 114 height 50
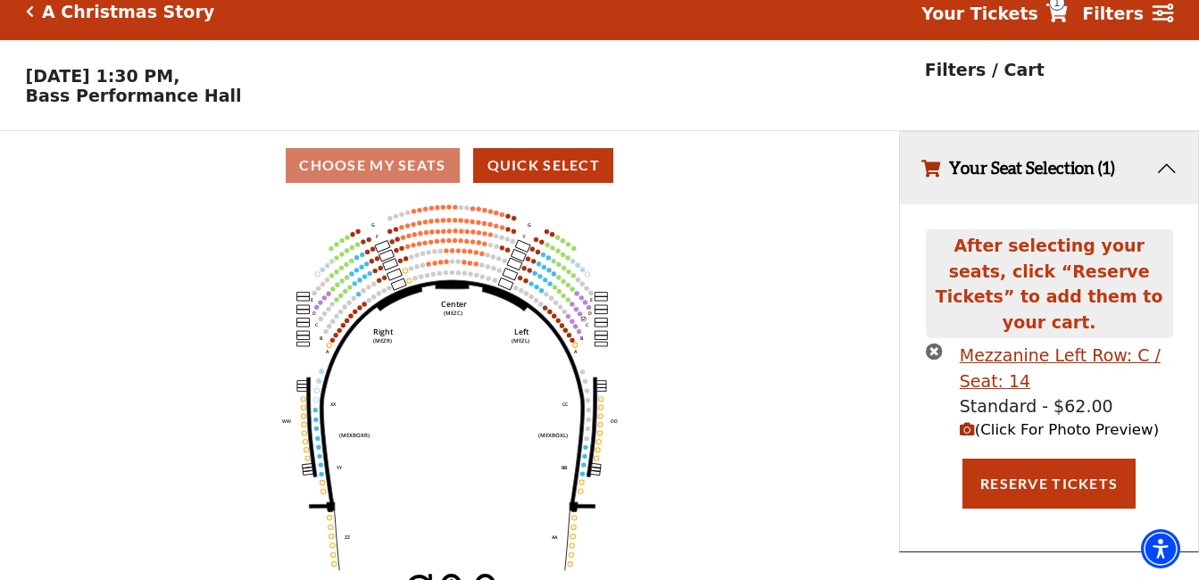
scroll to position [0, 0]
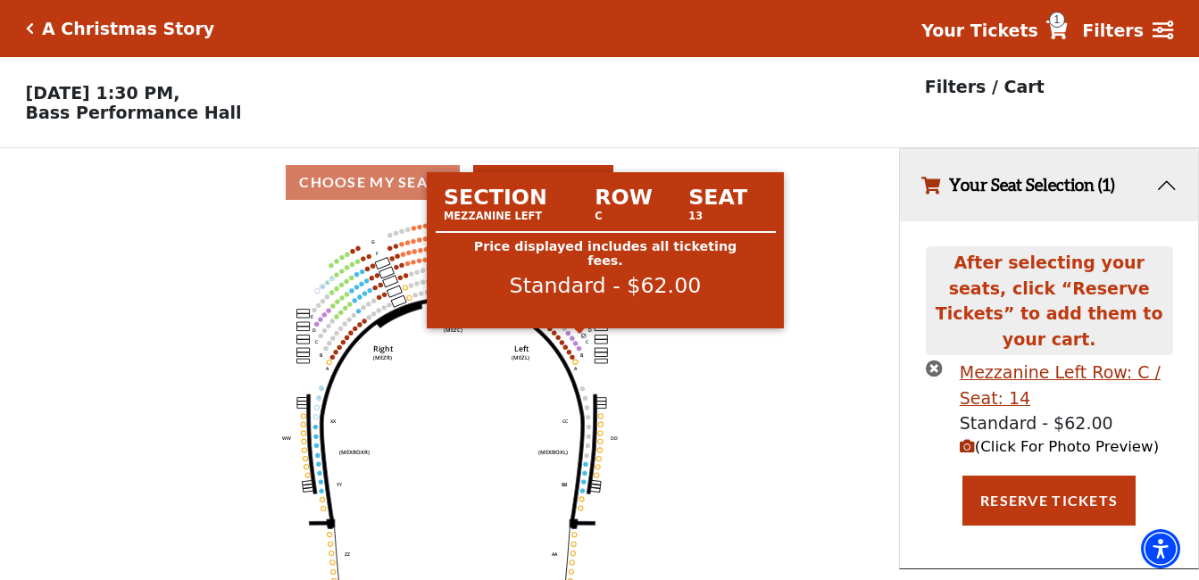
click at [578, 333] on circle at bounding box center [579, 330] width 4 height 4
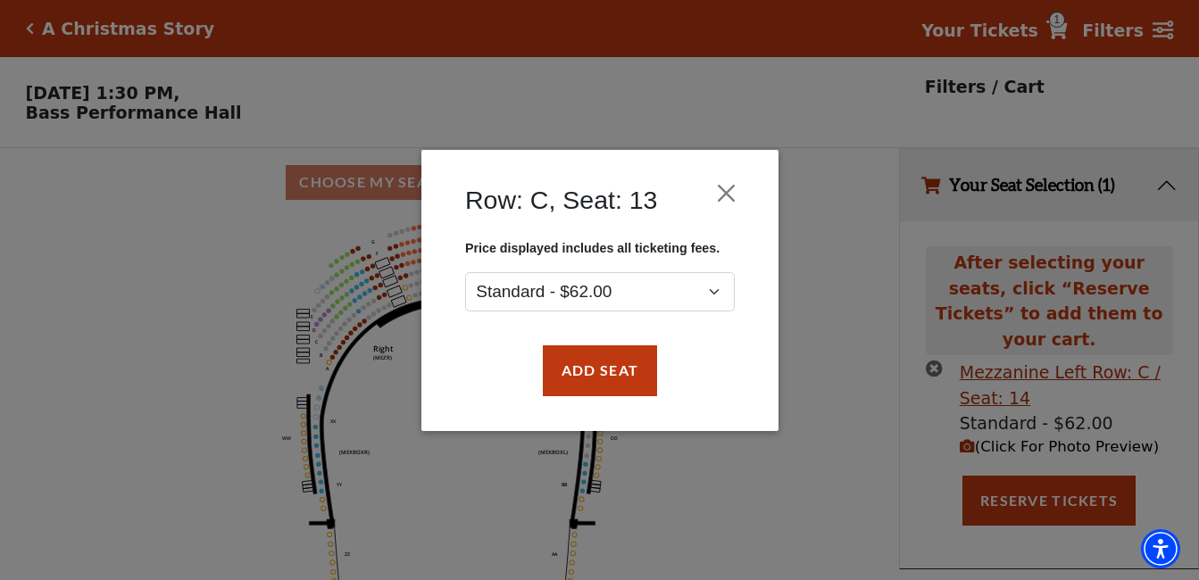
click at [594, 342] on div "Add Seat" at bounding box center [599, 370] width 303 height 84
click at [590, 369] on button "Add Seat" at bounding box center [599, 370] width 114 height 50
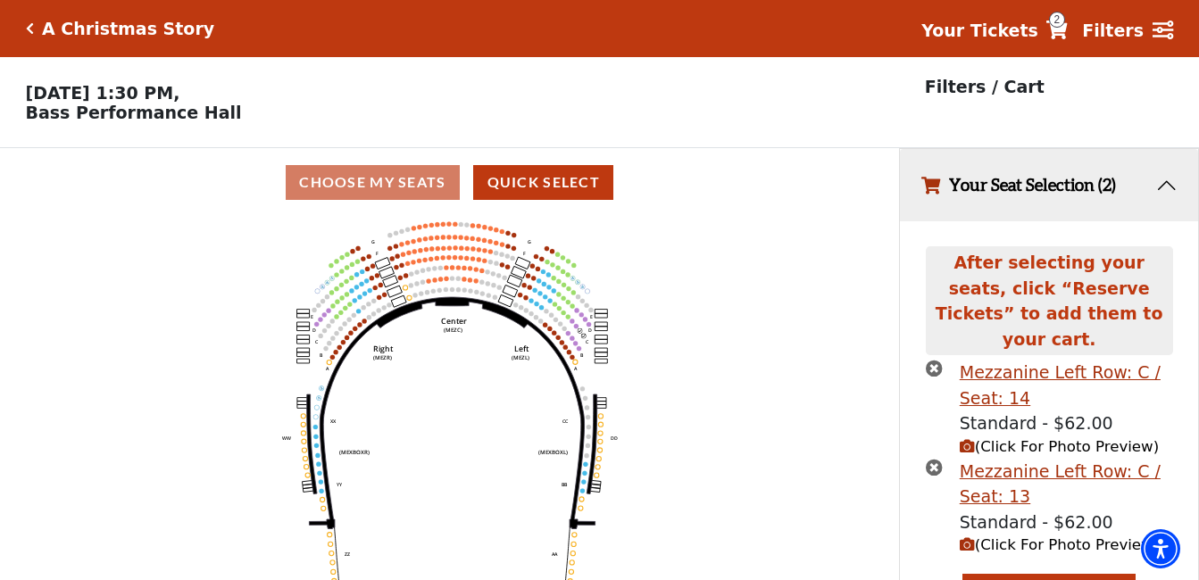
scroll to position [26, 0]
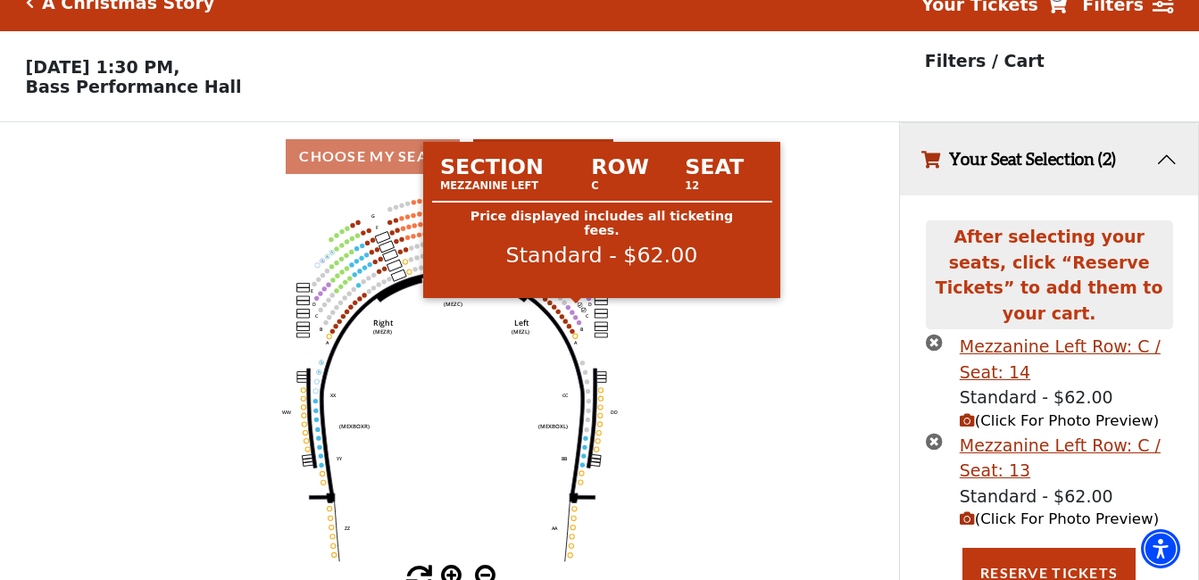
click at [577, 303] on circle at bounding box center [576, 300] width 4 height 4
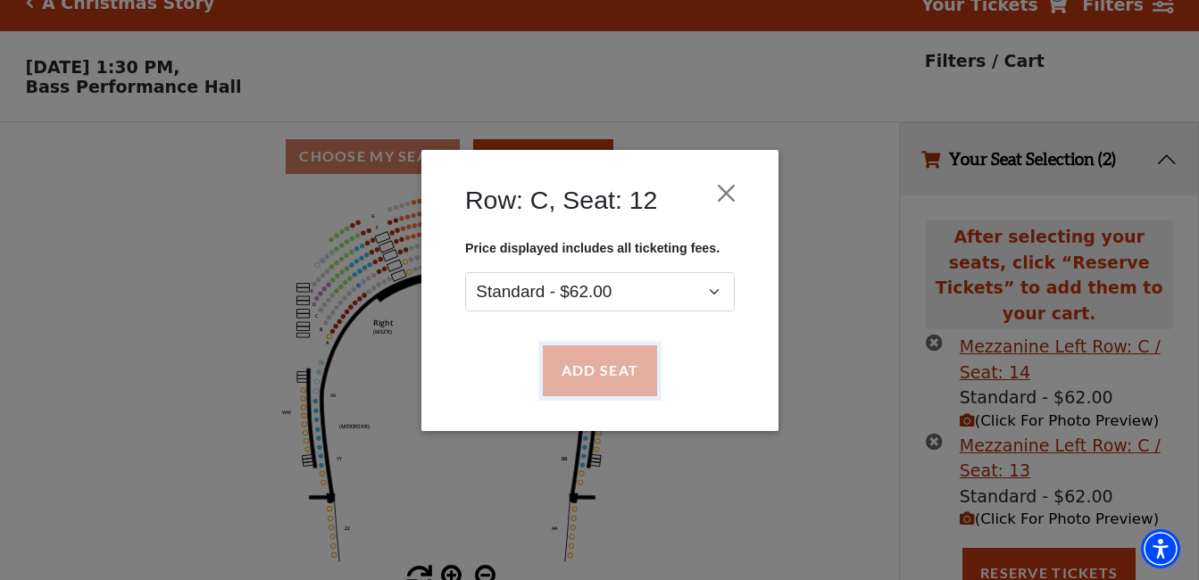
click at [583, 376] on button "Add Seat" at bounding box center [599, 370] width 114 height 50
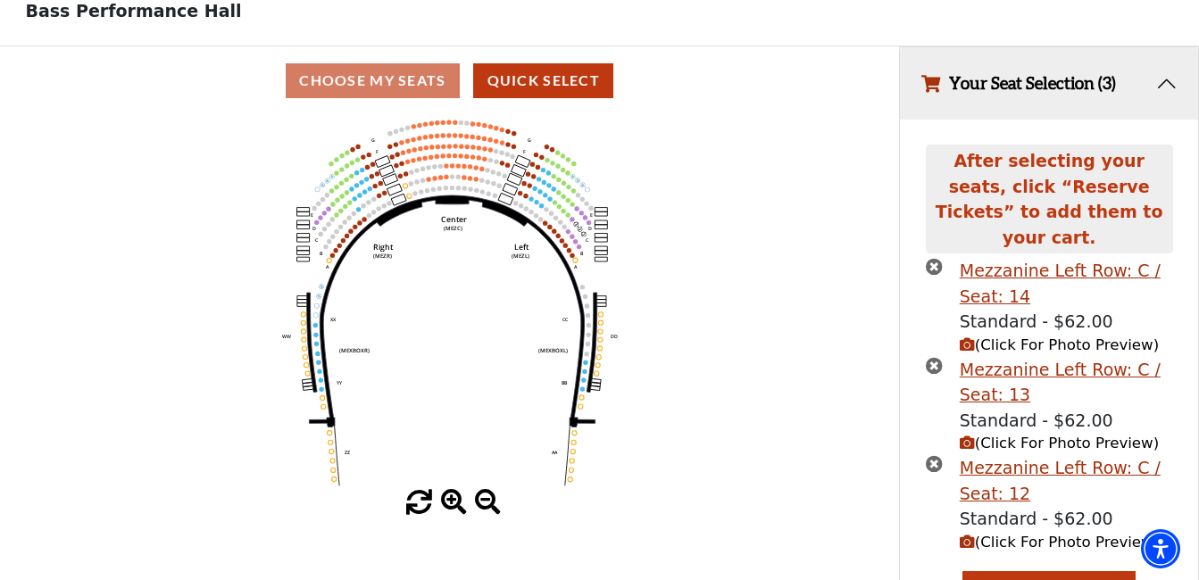
scroll to position [125, 0]
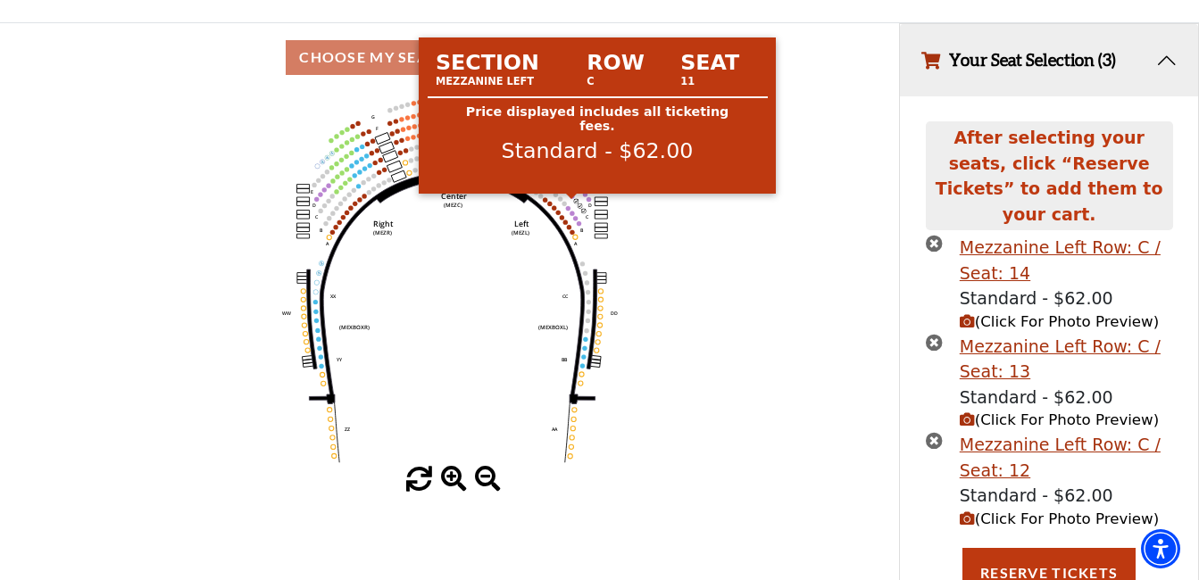
click at [571, 198] on circle at bounding box center [572, 196] width 4 height 4
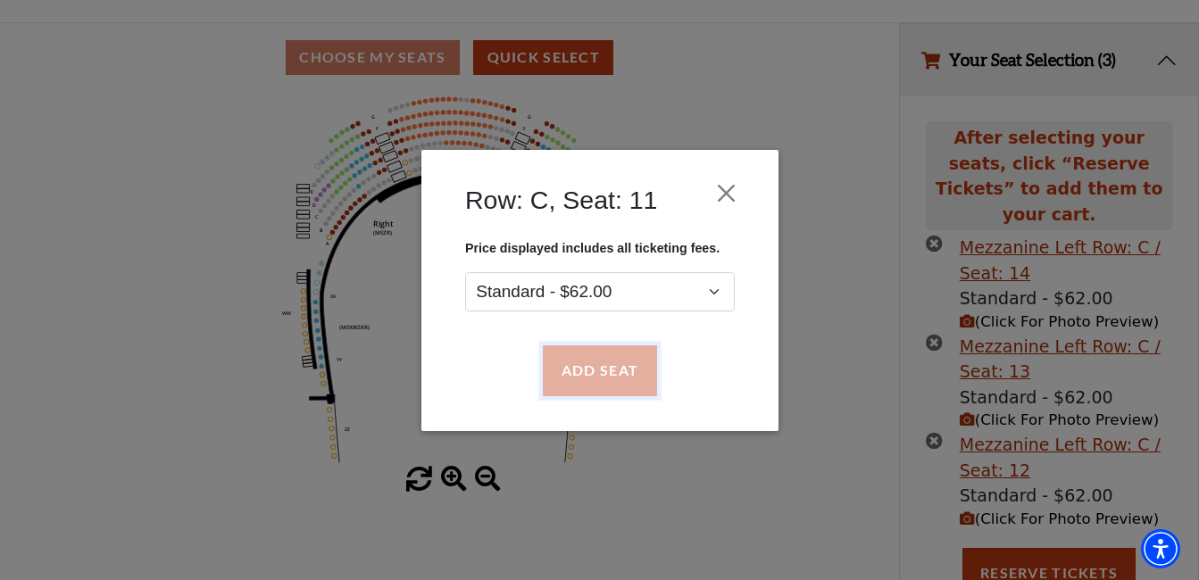
click at [609, 376] on button "Add Seat" at bounding box center [599, 370] width 114 height 50
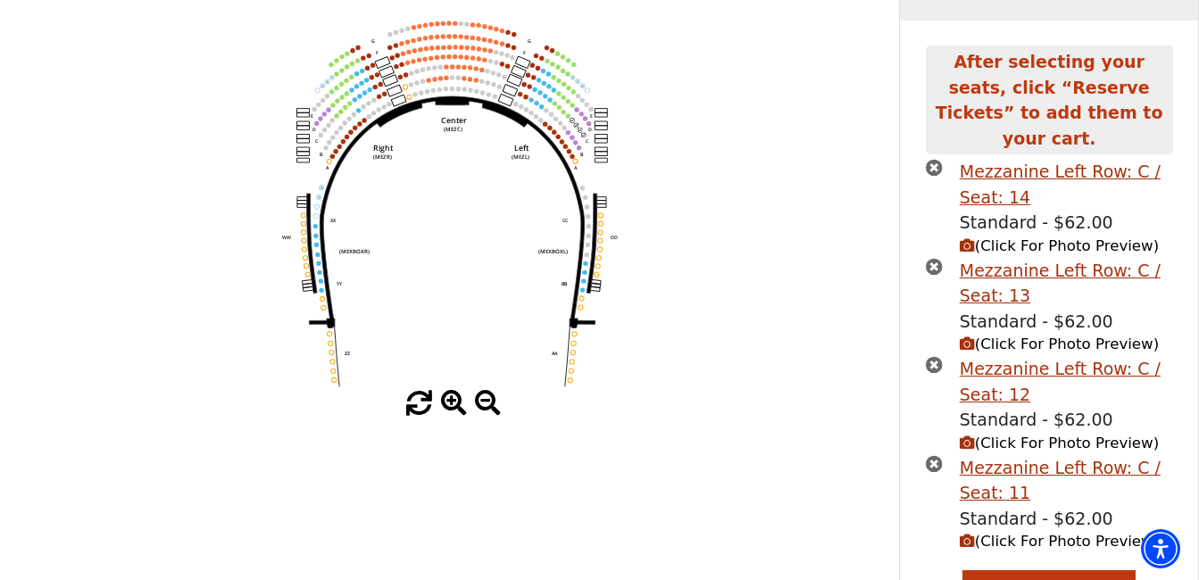
scroll to position [223, 0]
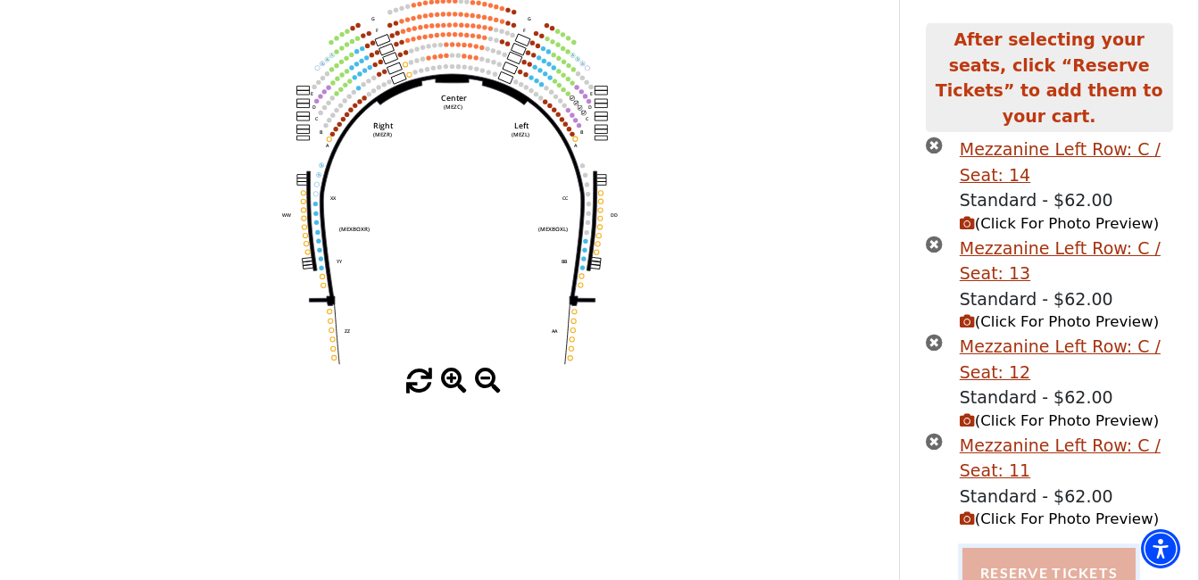
click at [1037, 548] on button "Reserve Tickets" at bounding box center [1048, 573] width 173 height 50
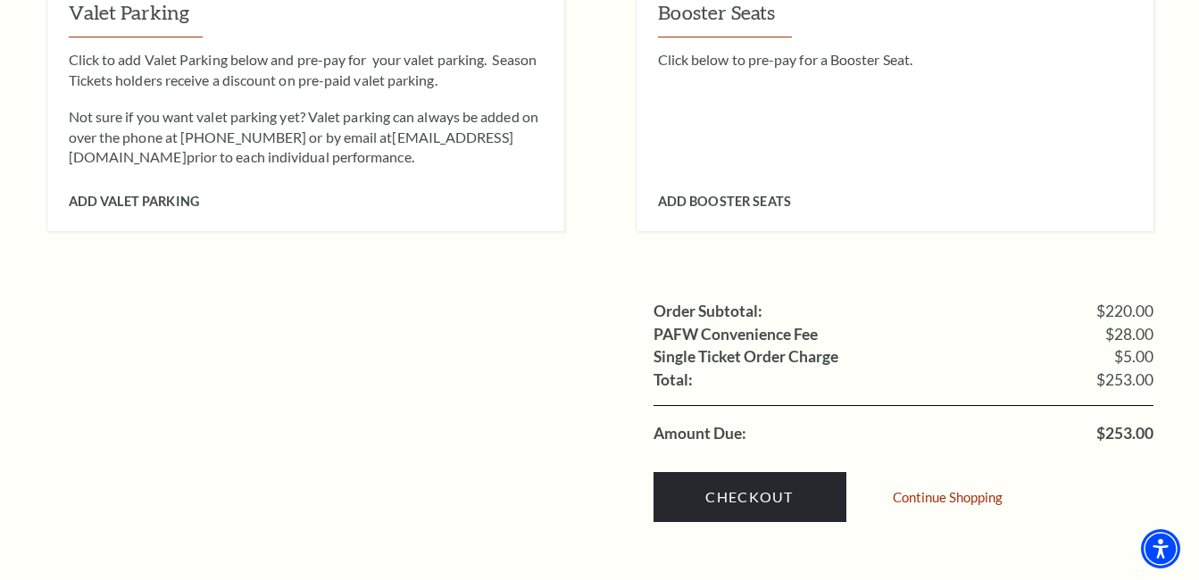
scroll to position [1785, 0]
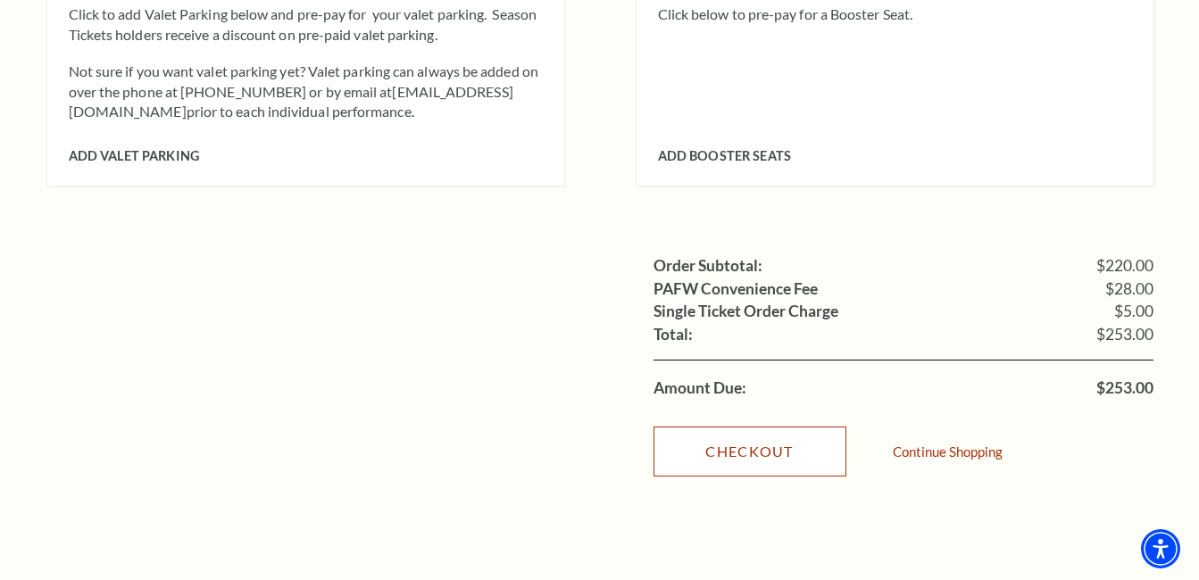
click at [734, 427] on link "Checkout" at bounding box center [749, 452] width 193 height 50
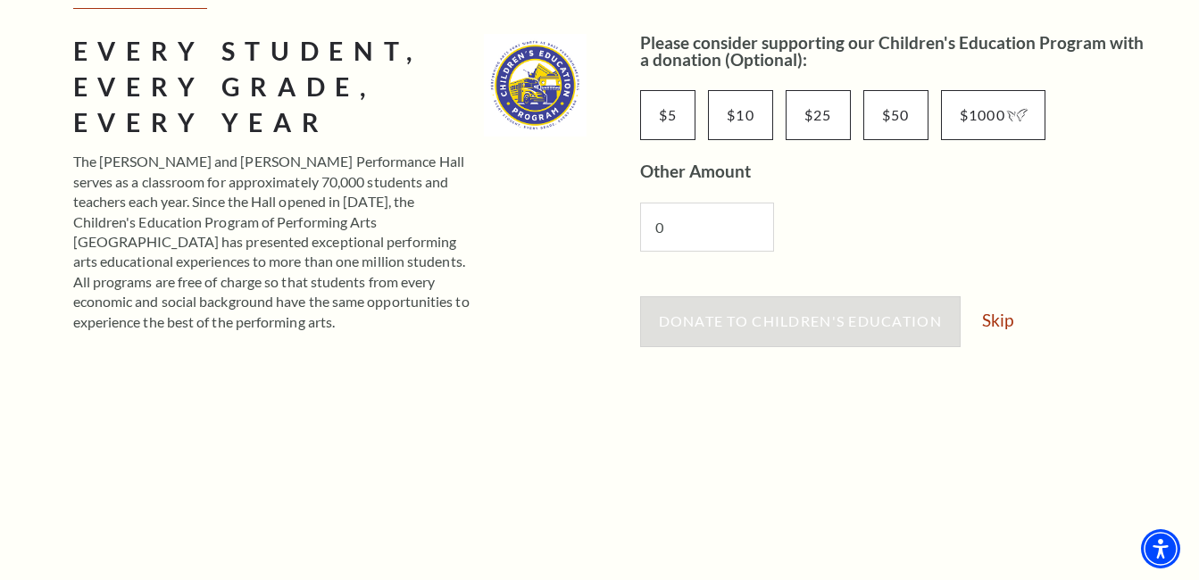
scroll to position [357, 0]
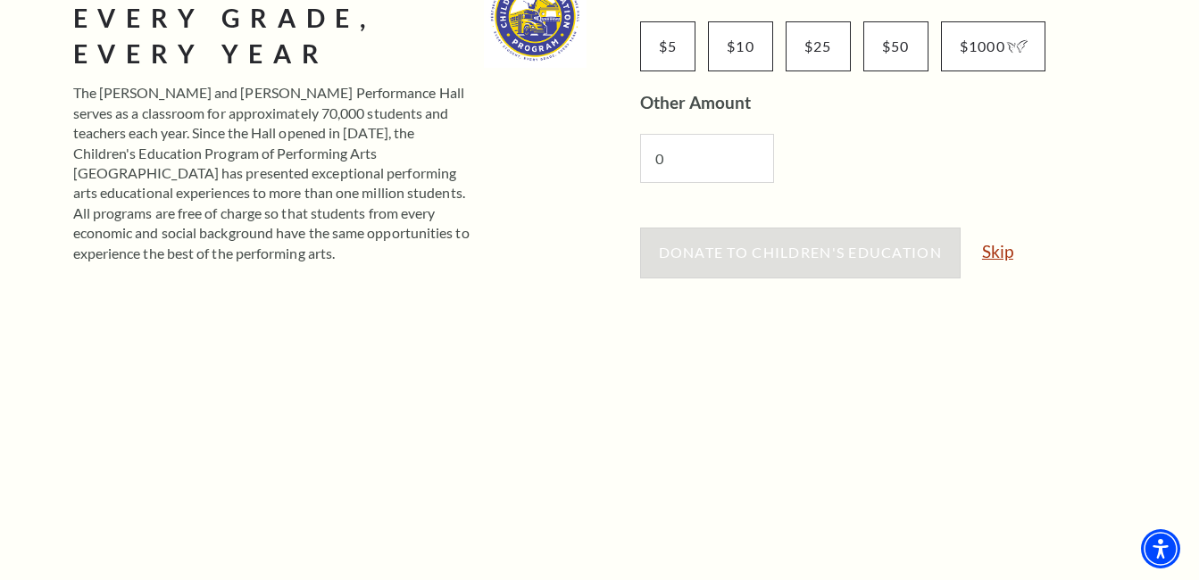
click at [985, 253] on link "Skip" at bounding box center [997, 251] width 31 height 17
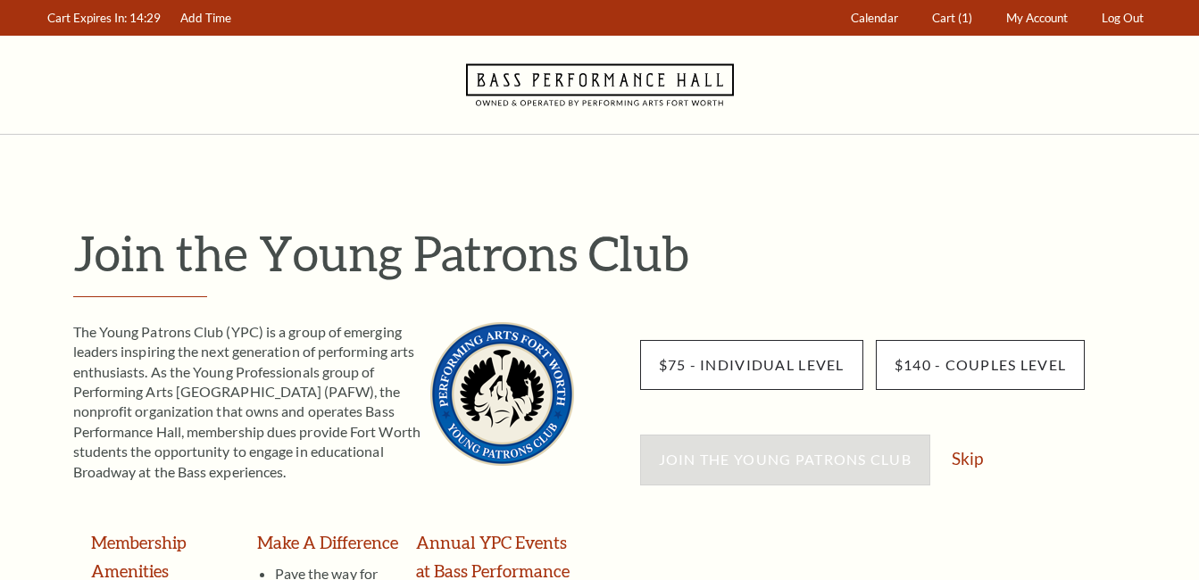
click at [1006, 247] on h1 "Join the Young Patrons Club" at bounding box center [613, 253] width 1080 height 58
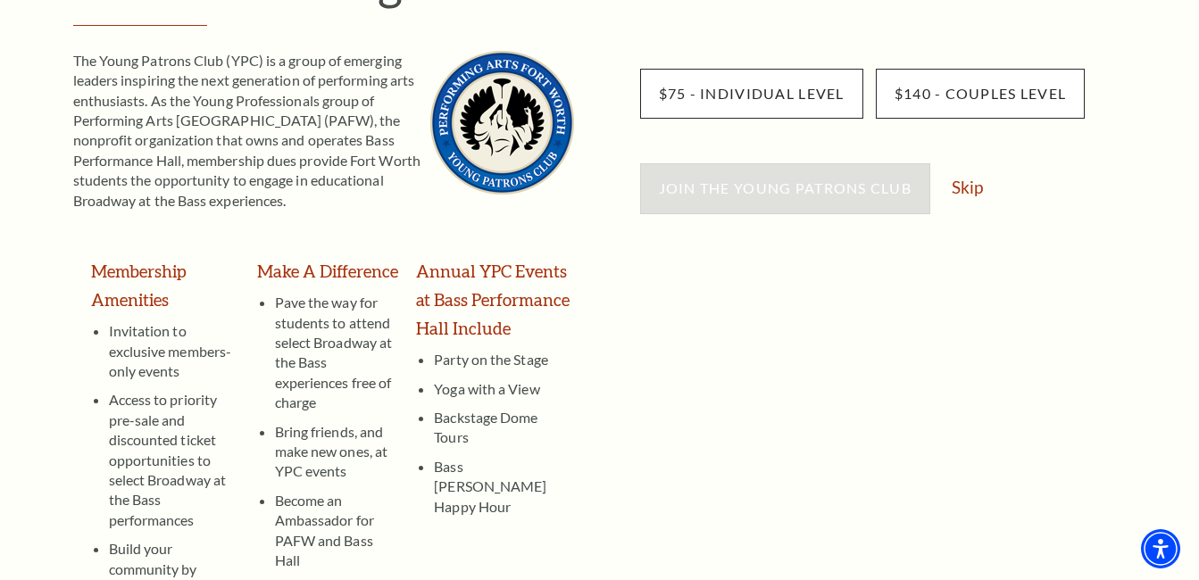
scroll to position [178, 0]
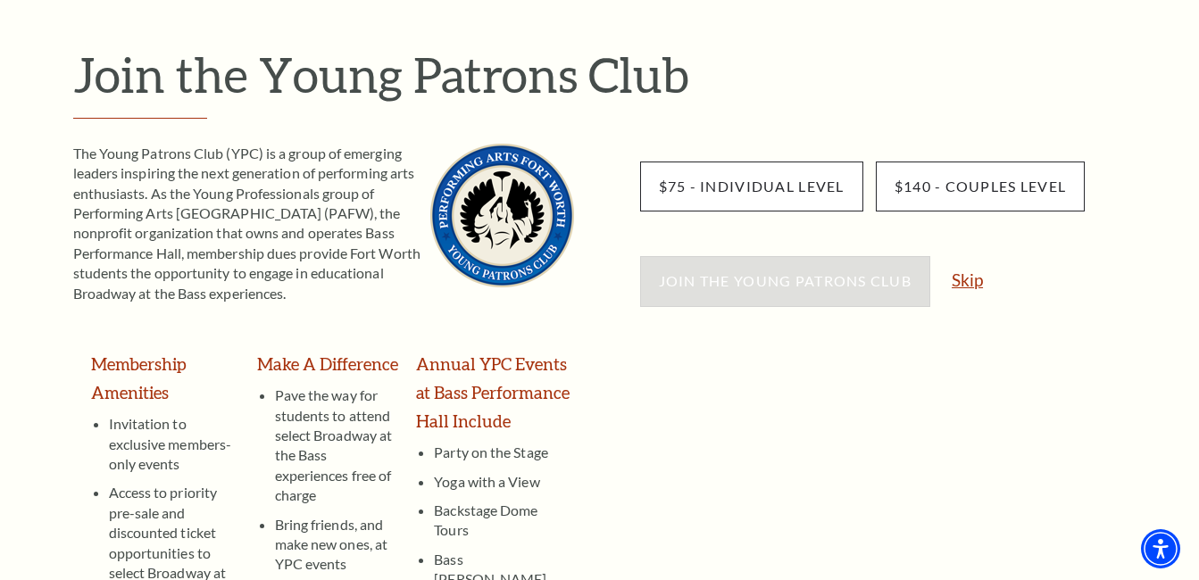
click at [974, 286] on link "Skip" at bounding box center [966, 279] width 31 height 17
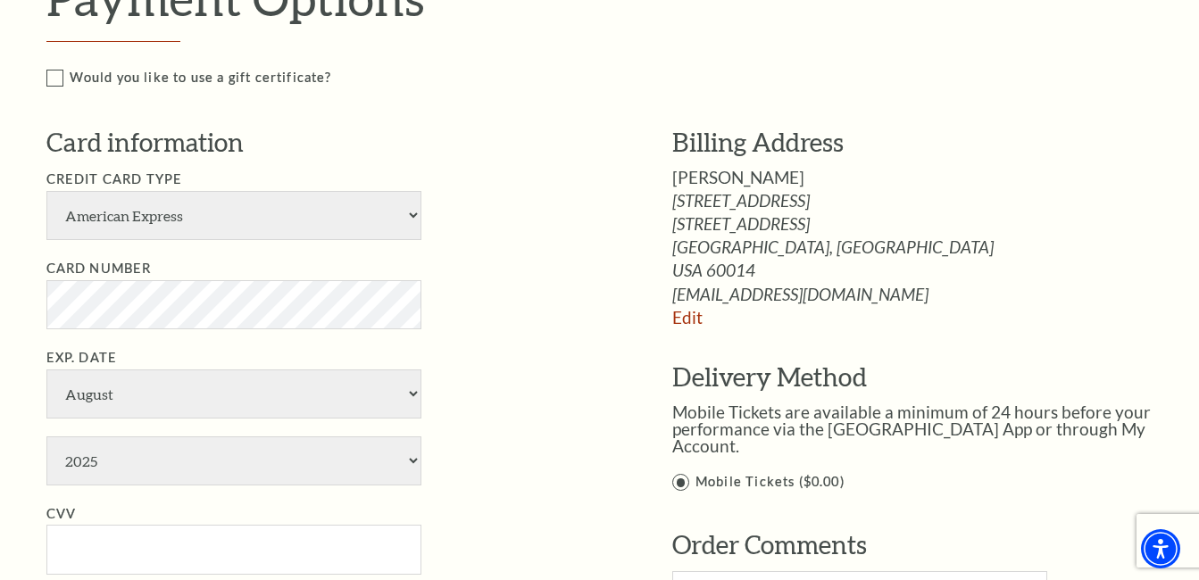
scroll to position [982, 0]
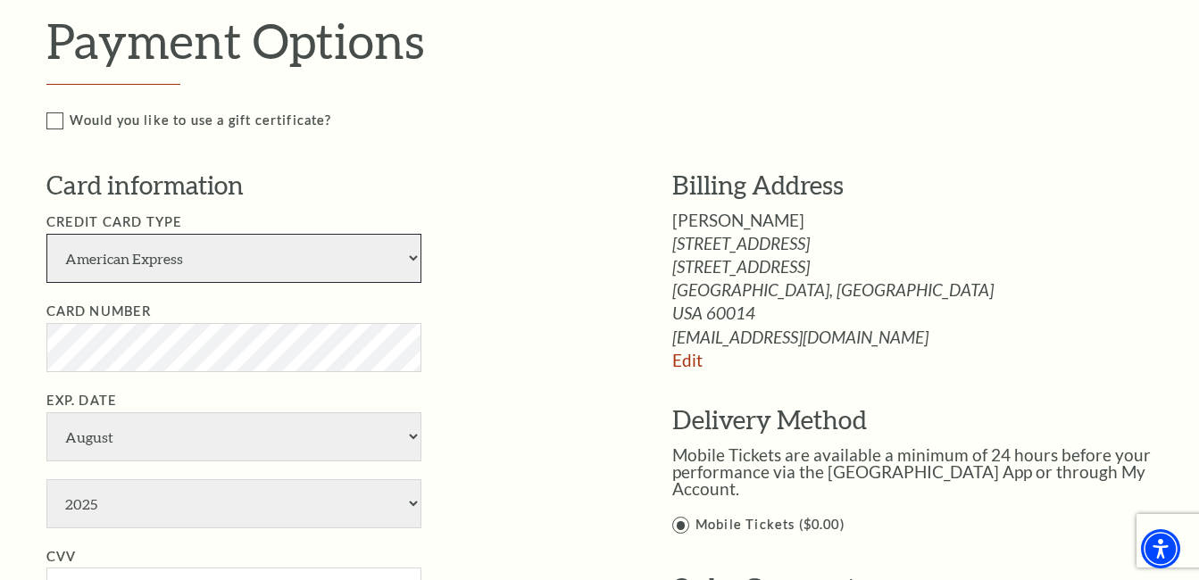
click at [312, 263] on select "American Express Visa Master Card Discover" at bounding box center [233, 258] width 375 height 49
select select "24"
click at [46, 234] on select "American Express Visa Master Card Discover" at bounding box center [233, 258] width 375 height 49
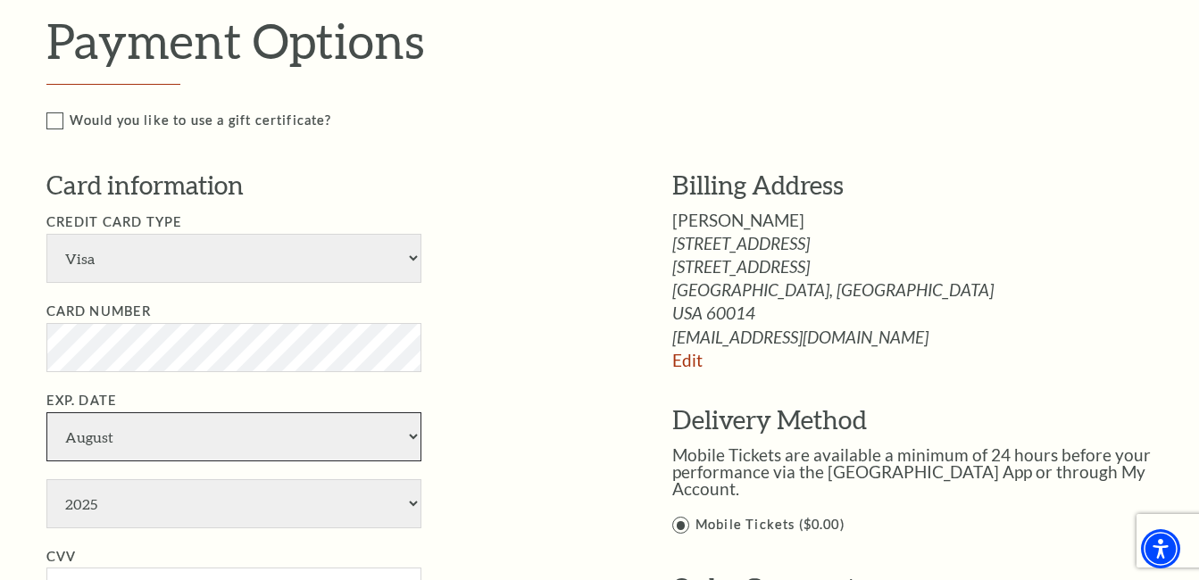
select select "3"
select select "2029"
type input "660"
type input "[PERSON_NAME]"
click at [497, 406] on li "Exp. Date January February March April May June July August September October N…" at bounding box center [332, 459] width 572 height 138
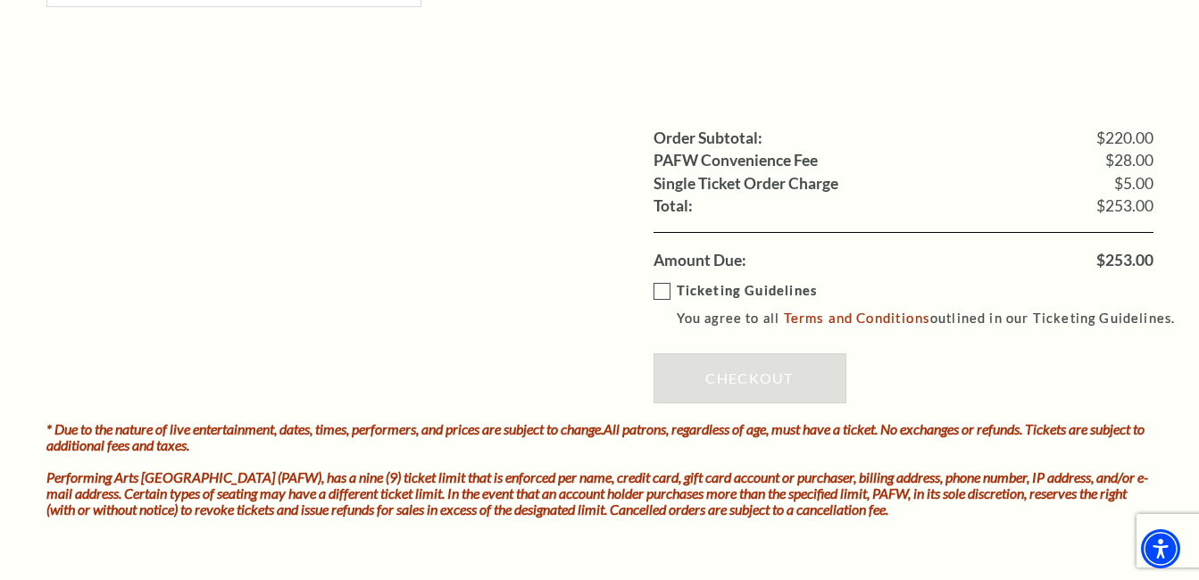
scroll to position [1696, 0]
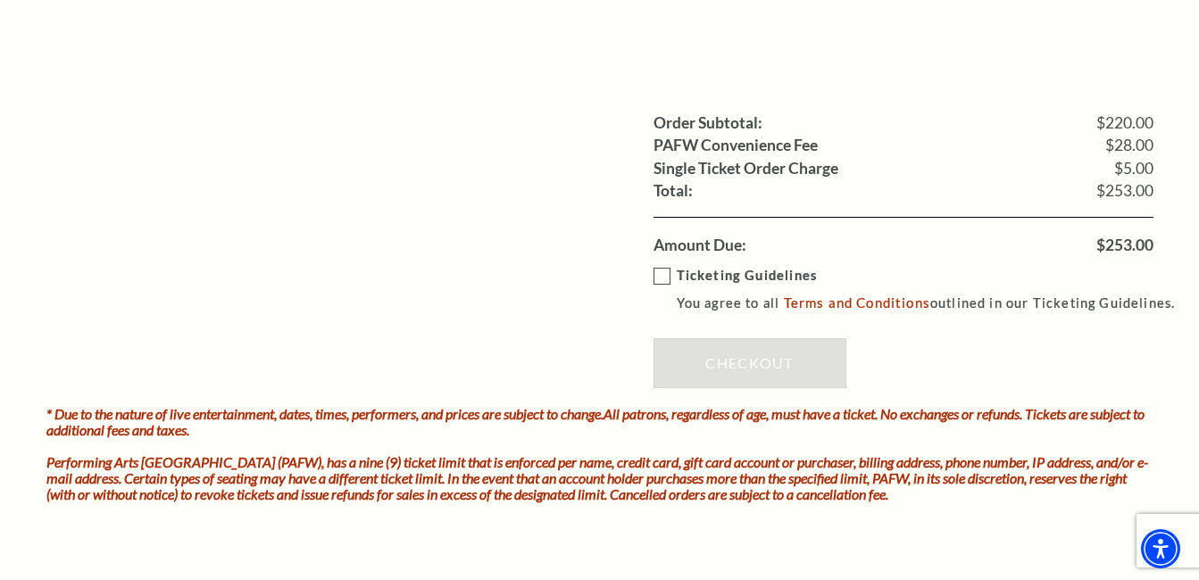
click at [665, 286] on label "Ticketing Guidelines You agree to all Terms and Conditions outlined in our Tick…" at bounding box center [922, 289] width 538 height 49
click at [0, 0] on input "Ticketing Guidelines You agree to all Terms and Conditions outlined in our Tick…" at bounding box center [0, 0] width 0 height 0
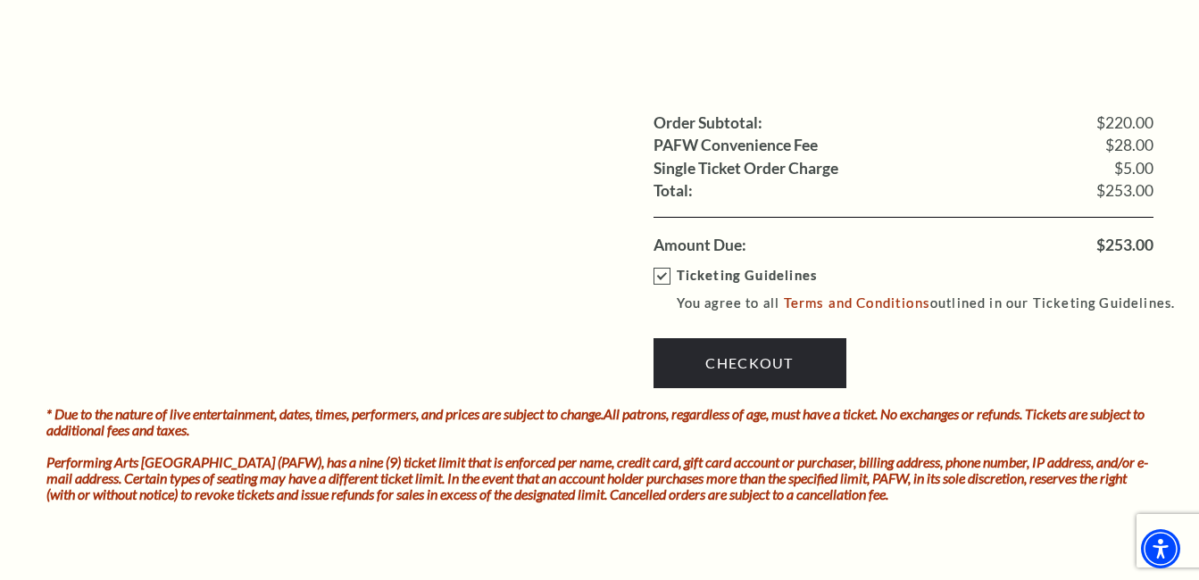
click at [665, 279] on label "Ticketing Guidelines You agree to all Terms and Conditions outlined in our Tick…" at bounding box center [922, 289] width 538 height 49
click at [0, 0] on input "Ticketing Guidelines You agree to all Terms and Conditions outlined in our Tick…" at bounding box center [0, 0] width 0 height 0
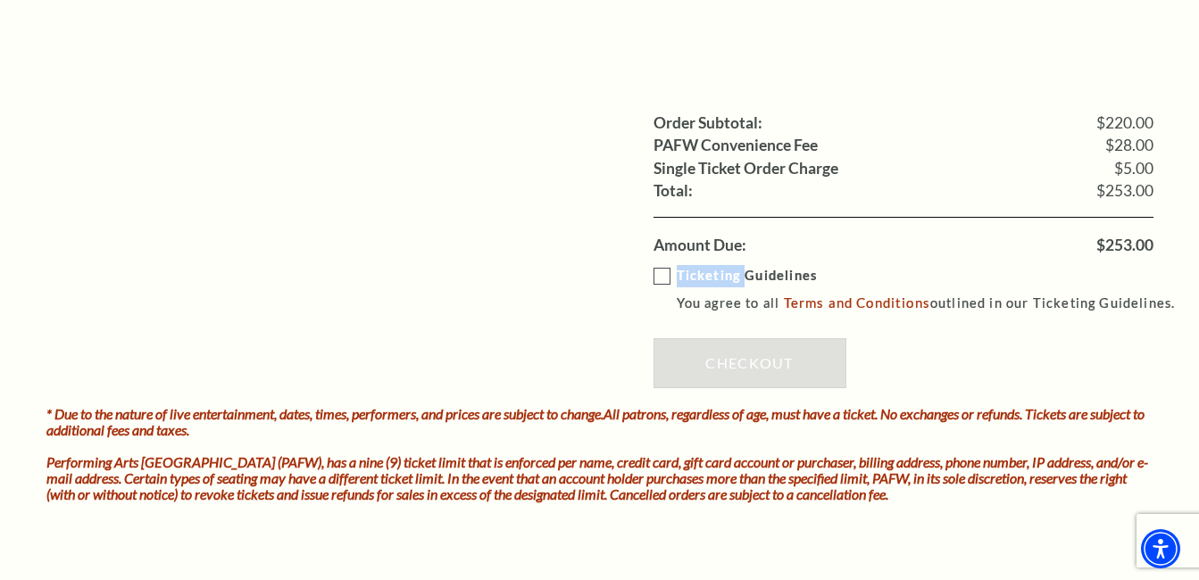
click at [665, 279] on label "Ticketing Guidelines You agree to all Terms and Conditions outlined in our Tick…" at bounding box center [922, 289] width 538 height 49
click at [0, 0] on input "Ticketing Guidelines You agree to all Terms and Conditions outlined in our Tick…" at bounding box center [0, 0] width 0 height 0
drag, startPoint x: 665, startPoint y: 279, endPoint x: 723, endPoint y: 361, distance: 100.5
click at [723, 361] on link "Checkout" at bounding box center [749, 363] width 193 height 50
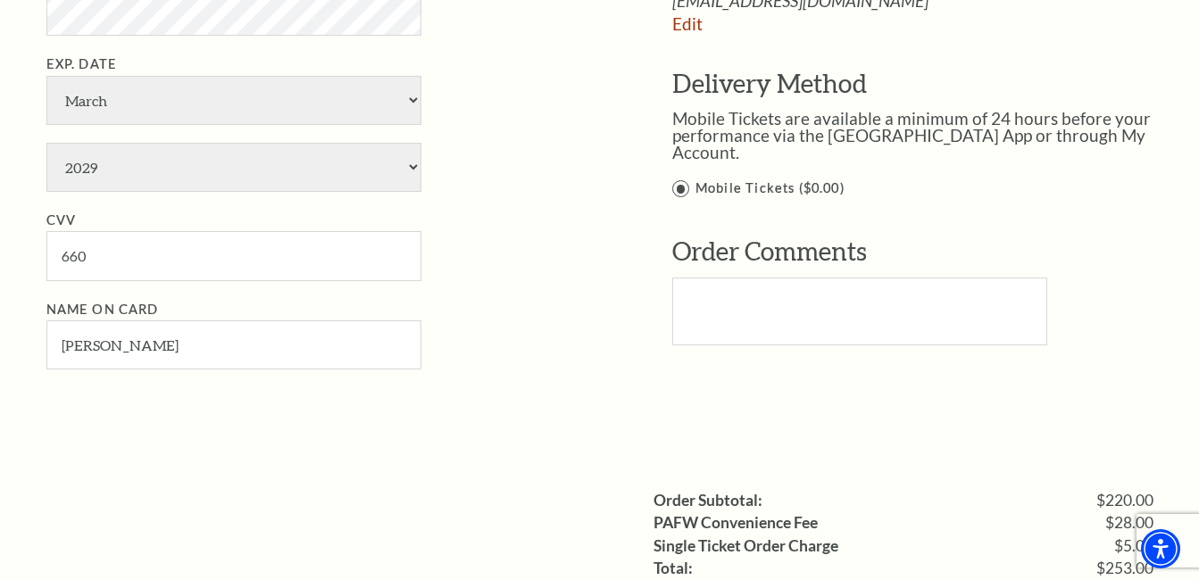
scroll to position [1160, 0]
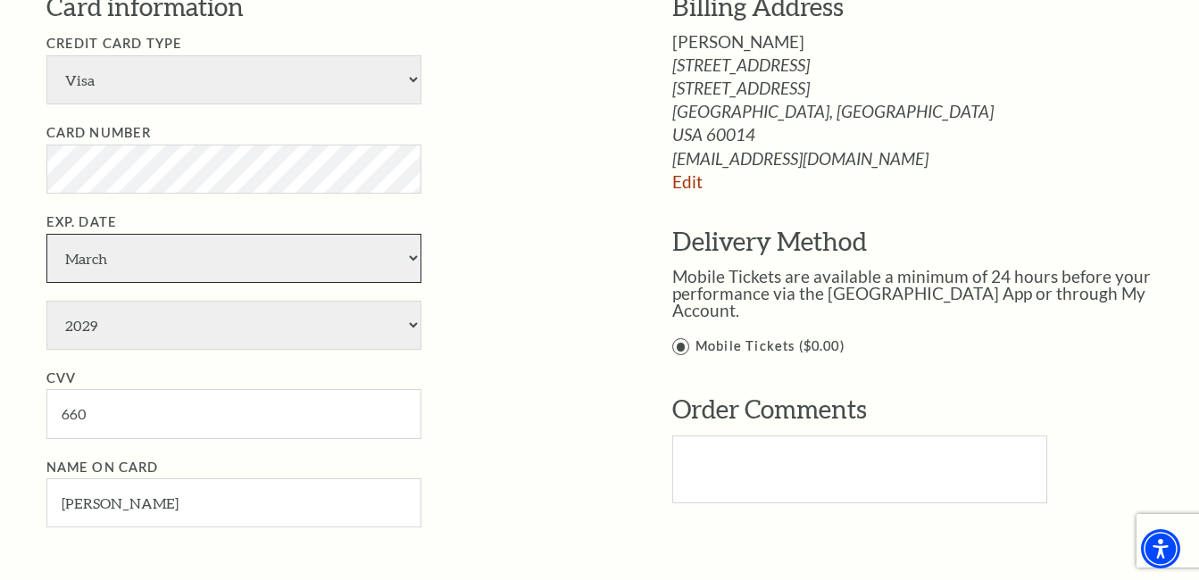
click at [273, 252] on select "January February March April May June July August September October November De…" at bounding box center [233, 258] width 375 height 49
select select "10"
click at [46, 234] on select "January February March April May June July August September October November De…" at bounding box center [233, 258] width 375 height 49
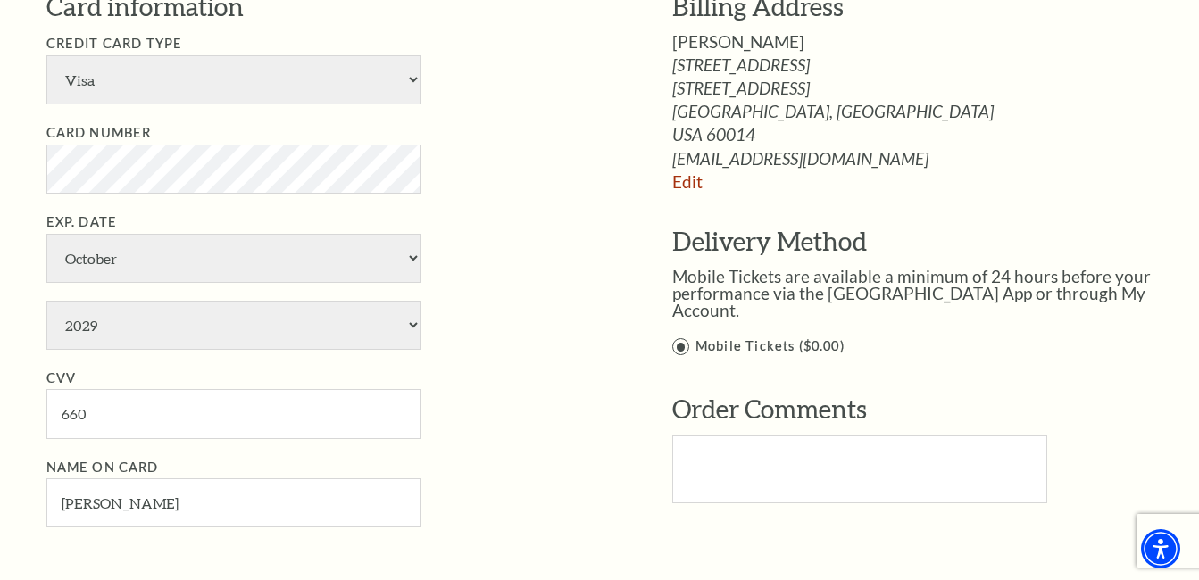
click at [227, 297] on li "Exp. Date January February March April May June July August September October N…" at bounding box center [332, 281] width 572 height 138
click at [223, 315] on select "2025 2026 2027 2028 2029 2030 2031 2032 2033 2034" at bounding box center [233, 325] width 375 height 49
select select "2025"
click at [46, 301] on select "2025 2026 2027 2028 2029 2030 2031 2032 2033 2034" at bounding box center [233, 325] width 375 height 49
drag, startPoint x: 216, startPoint y: 400, endPoint x: 163, endPoint y: 400, distance: 52.7
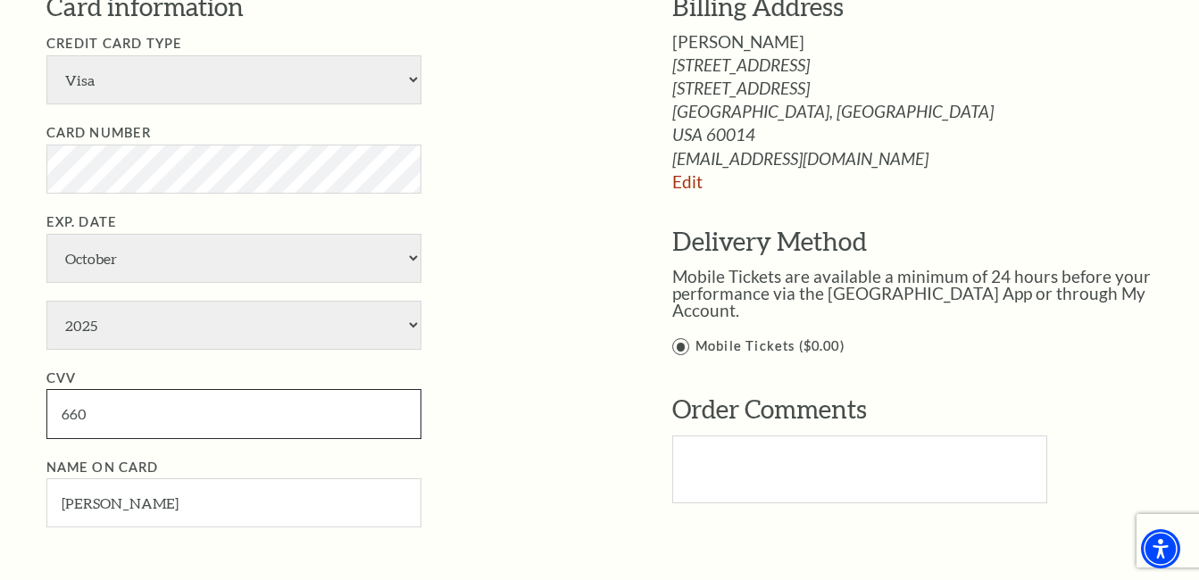
click at [163, 400] on input "660" at bounding box center [233, 413] width 375 height 49
type input "6"
type input "571"
click at [527, 427] on li "CVV 571" at bounding box center [332, 403] width 572 height 71
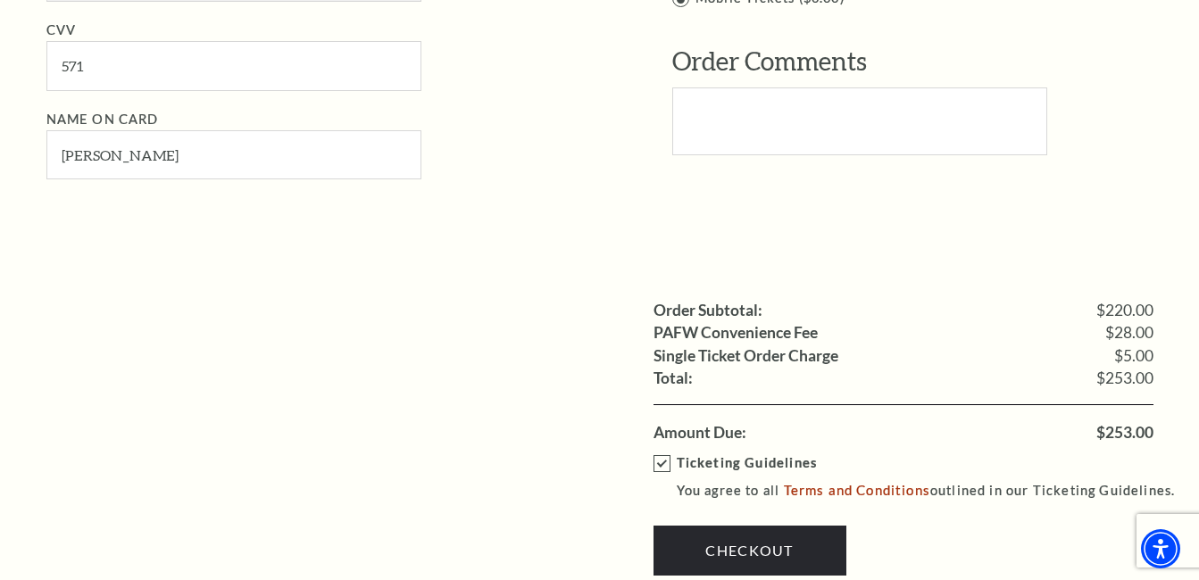
scroll to position [1517, 0]
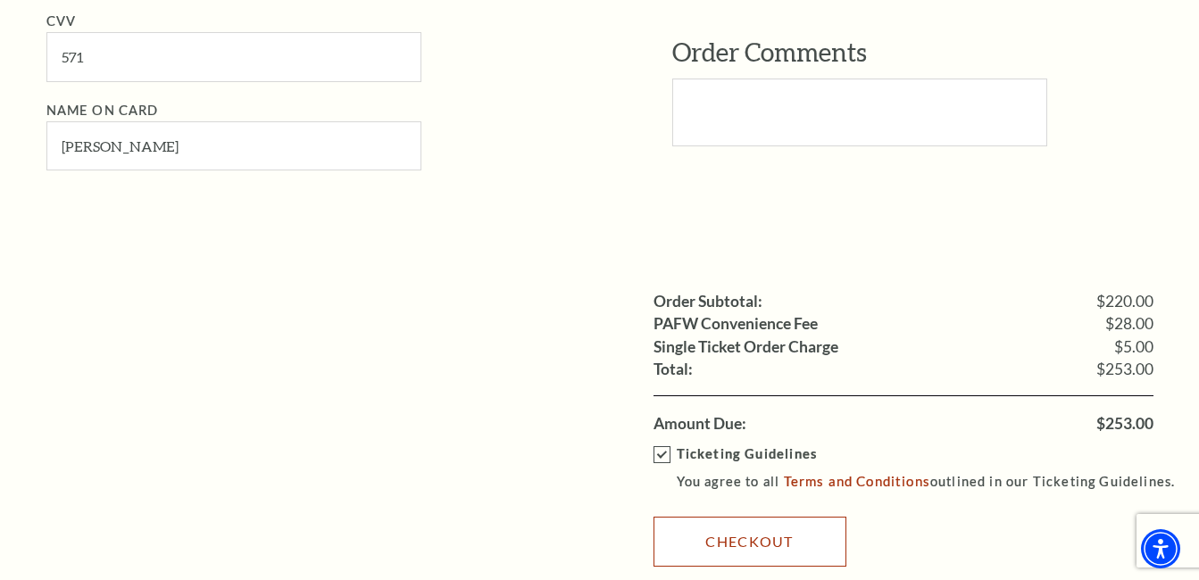
click at [756, 531] on link "Checkout" at bounding box center [749, 542] width 193 height 50
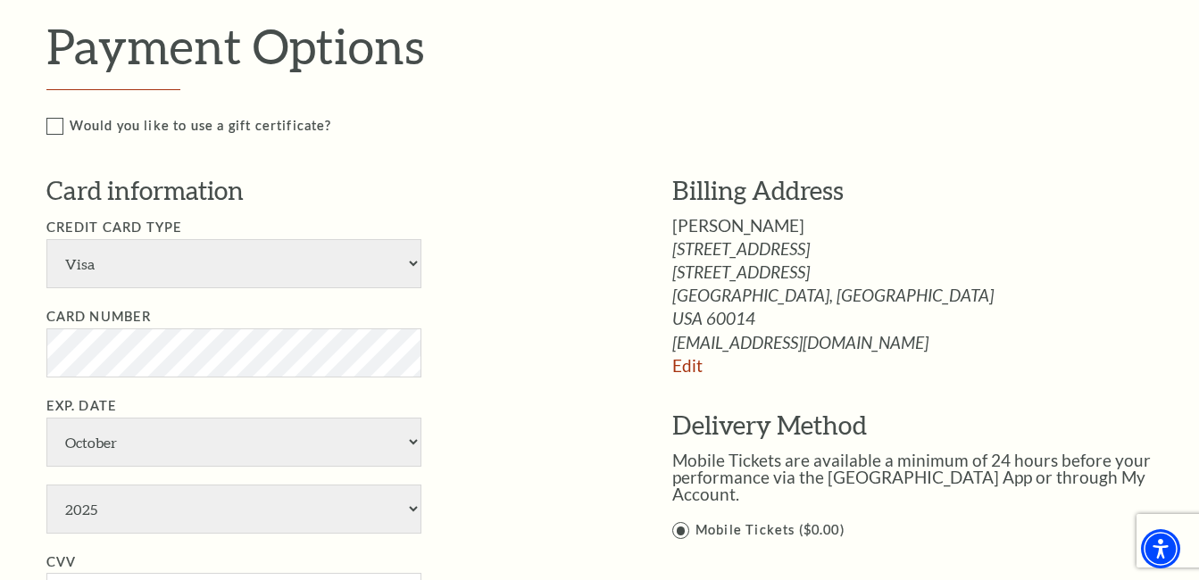
scroll to position [1071, 0]
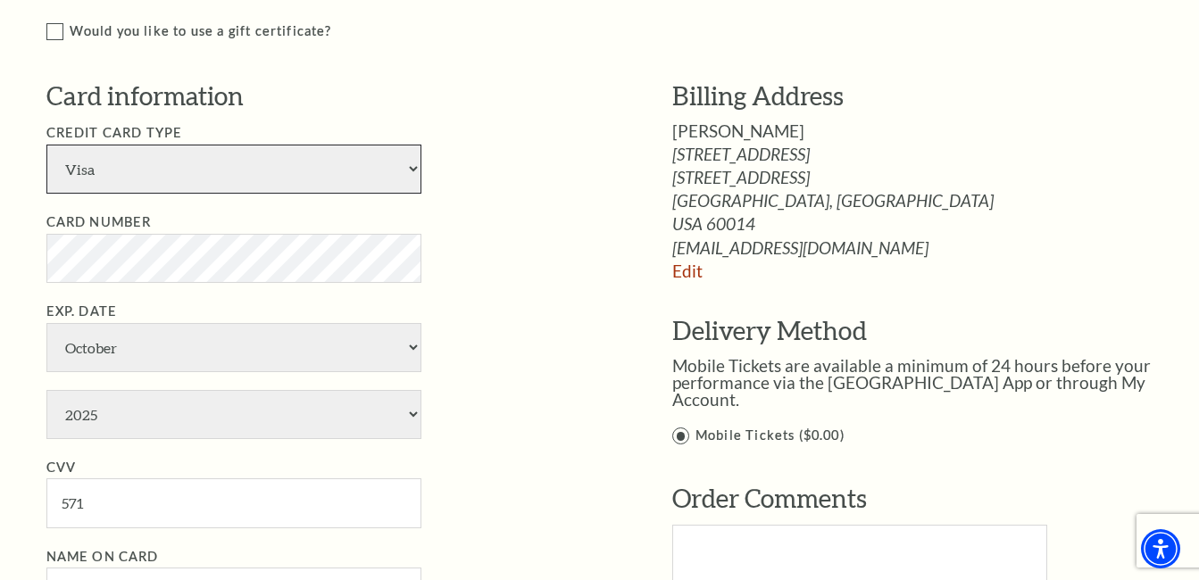
click at [359, 166] on select "American Express Visa Master Card Discover" at bounding box center [233, 169] width 375 height 49
select select "25"
click at [46, 145] on select "American Express Visa Master Card Discover" at bounding box center [233, 169] width 375 height 49
click at [590, 327] on li "Exp. Date January February March April May June July August September October N…" at bounding box center [332, 370] width 572 height 138
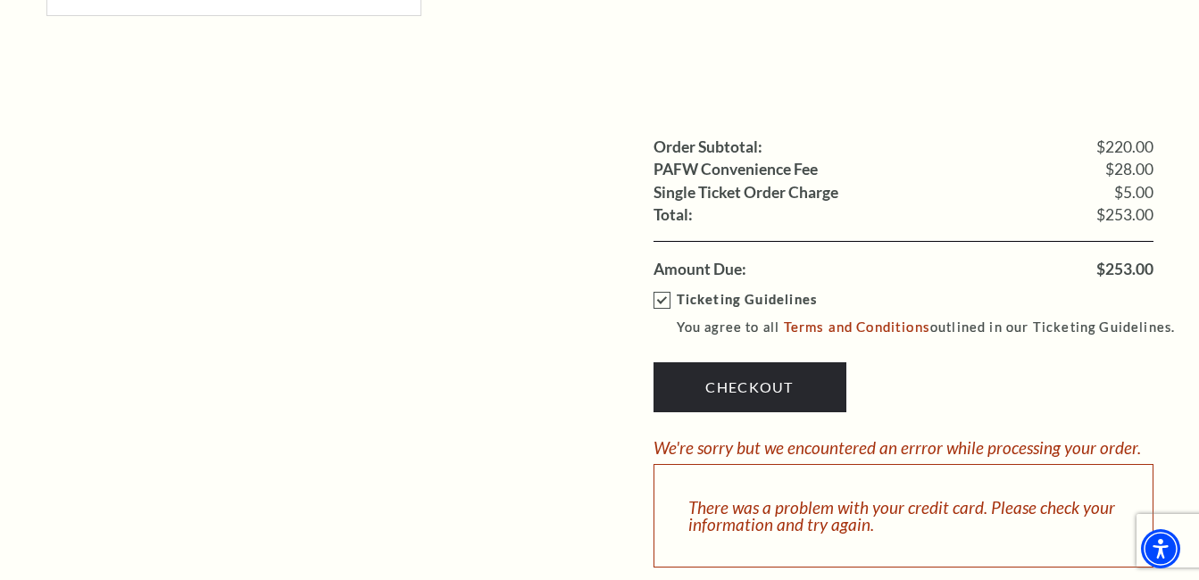
scroll to position [1696, 0]
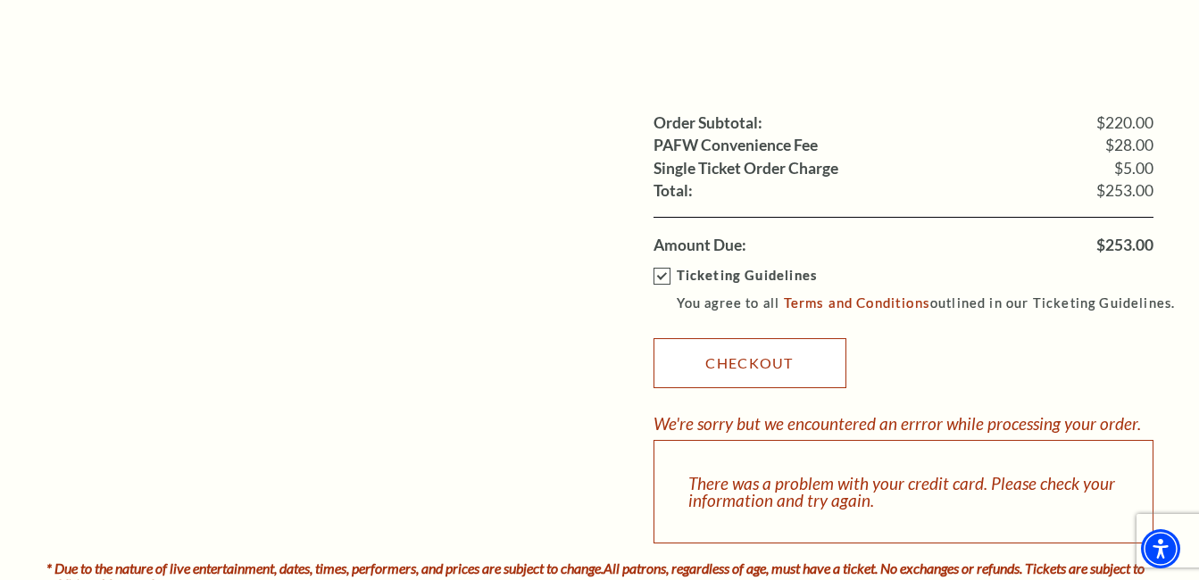
click at [748, 349] on link "Checkout" at bounding box center [749, 363] width 193 height 50
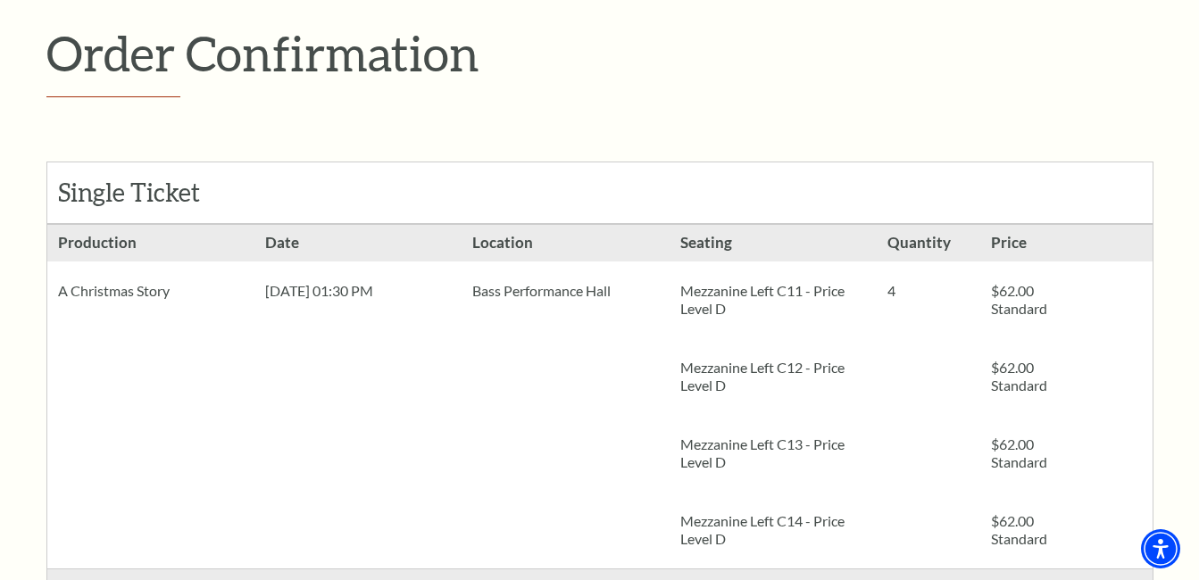
scroll to position [268, 0]
